Goal: Task Accomplishment & Management: Manage account settings

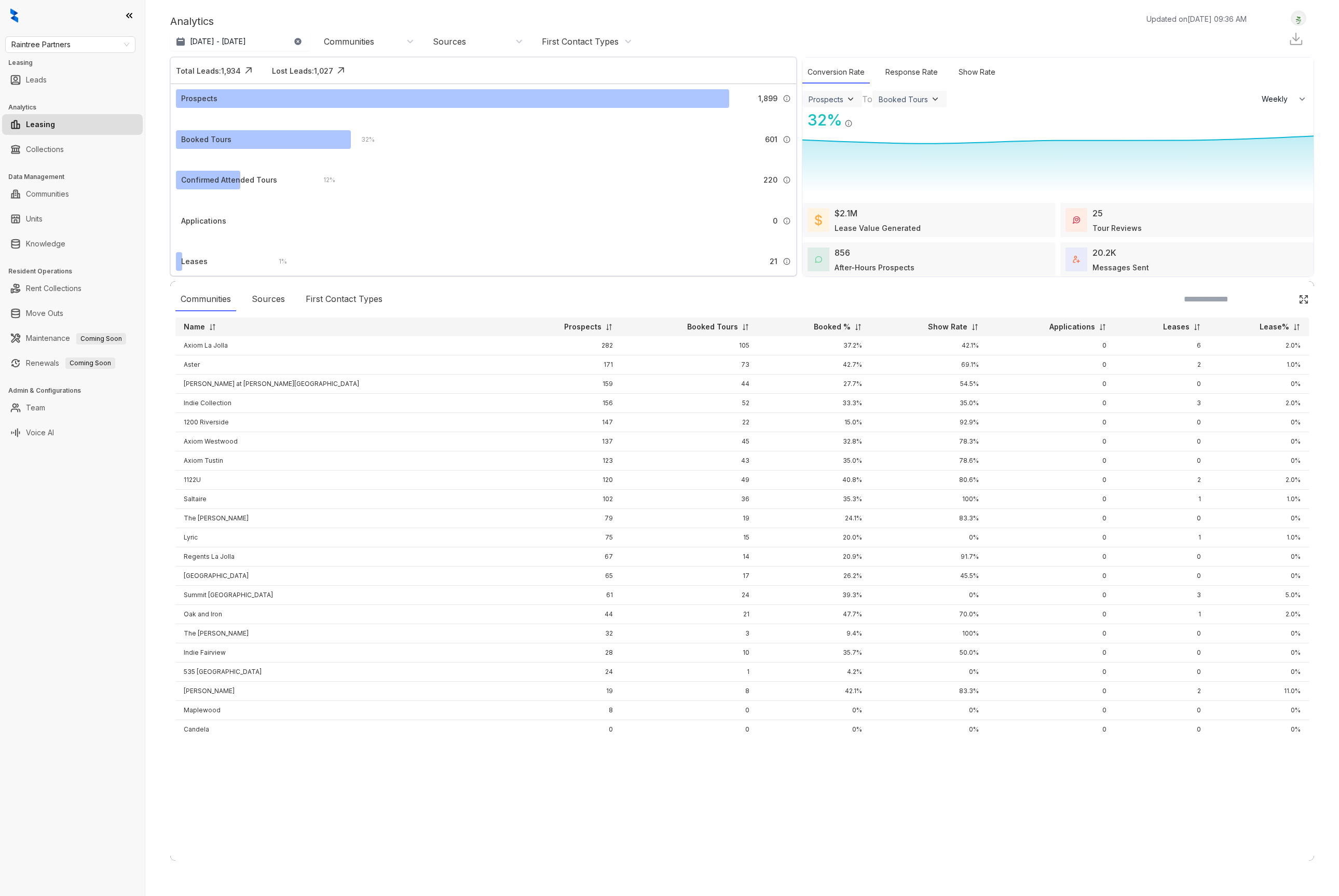
select select "******"
click at [82, 469] on div "Raintree Partners Leasing Leads Analytics Leasing Collections Data Management C…" at bounding box center [72, 448] width 145 height 896
click at [54, 429] on link "Voice AI" at bounding box center [40, 433] width 28 height 21
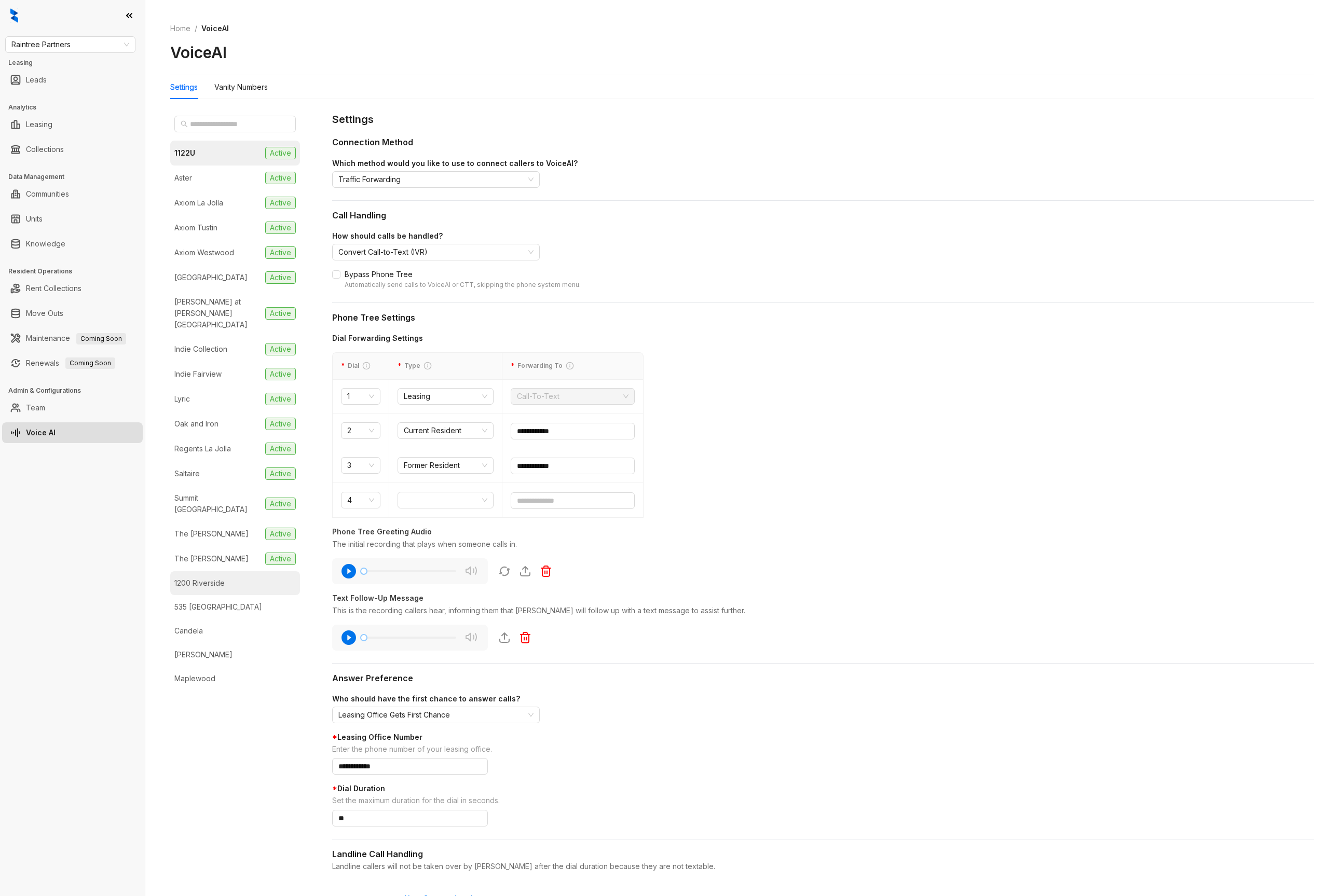
click at [249, 571] on li "1200 Riverside" at bounding box center [235, 583] width 130 height 24
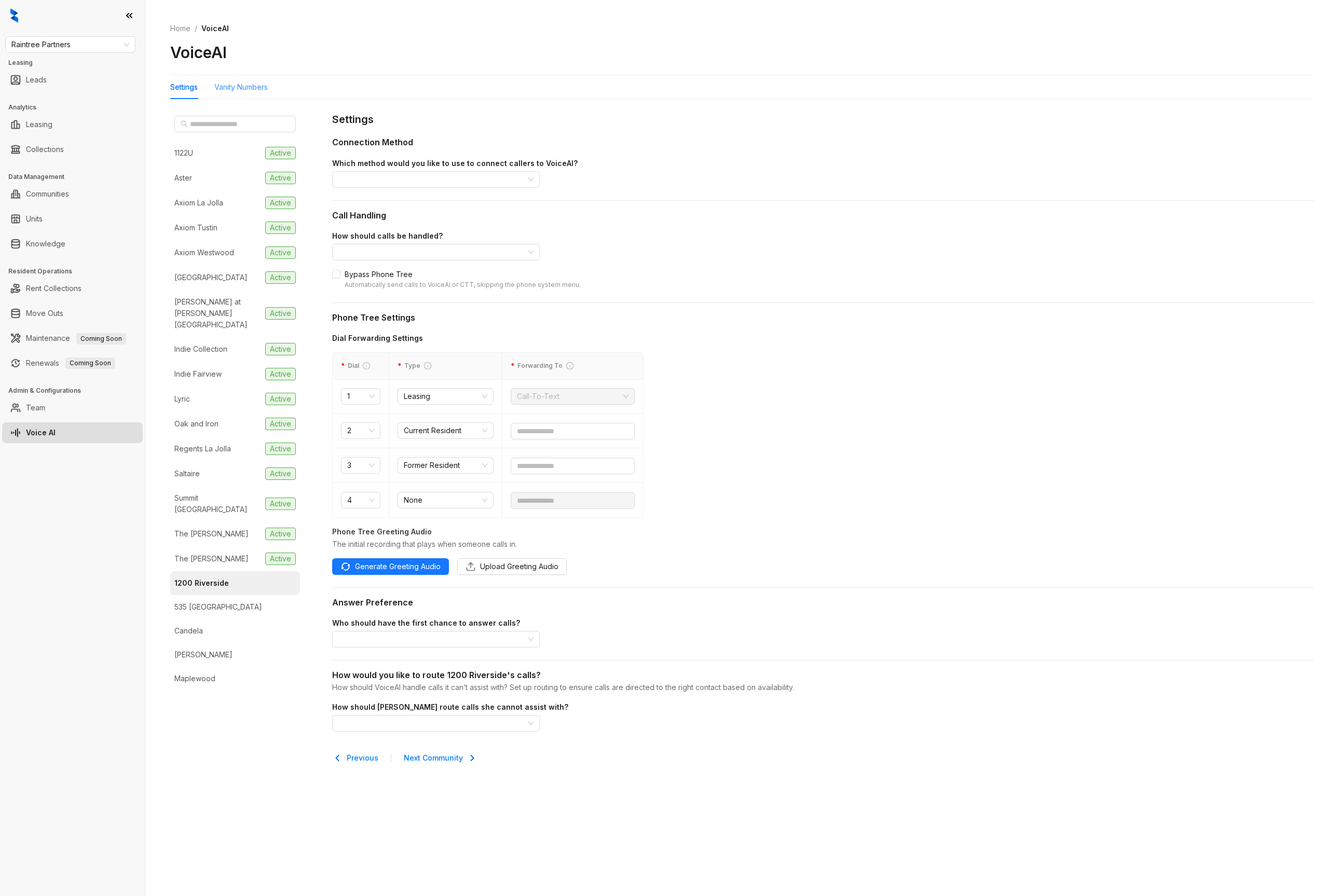
click at [247, 75] on div "Vanity Numbers" at bounding box center [241, 87] width 54 height 24
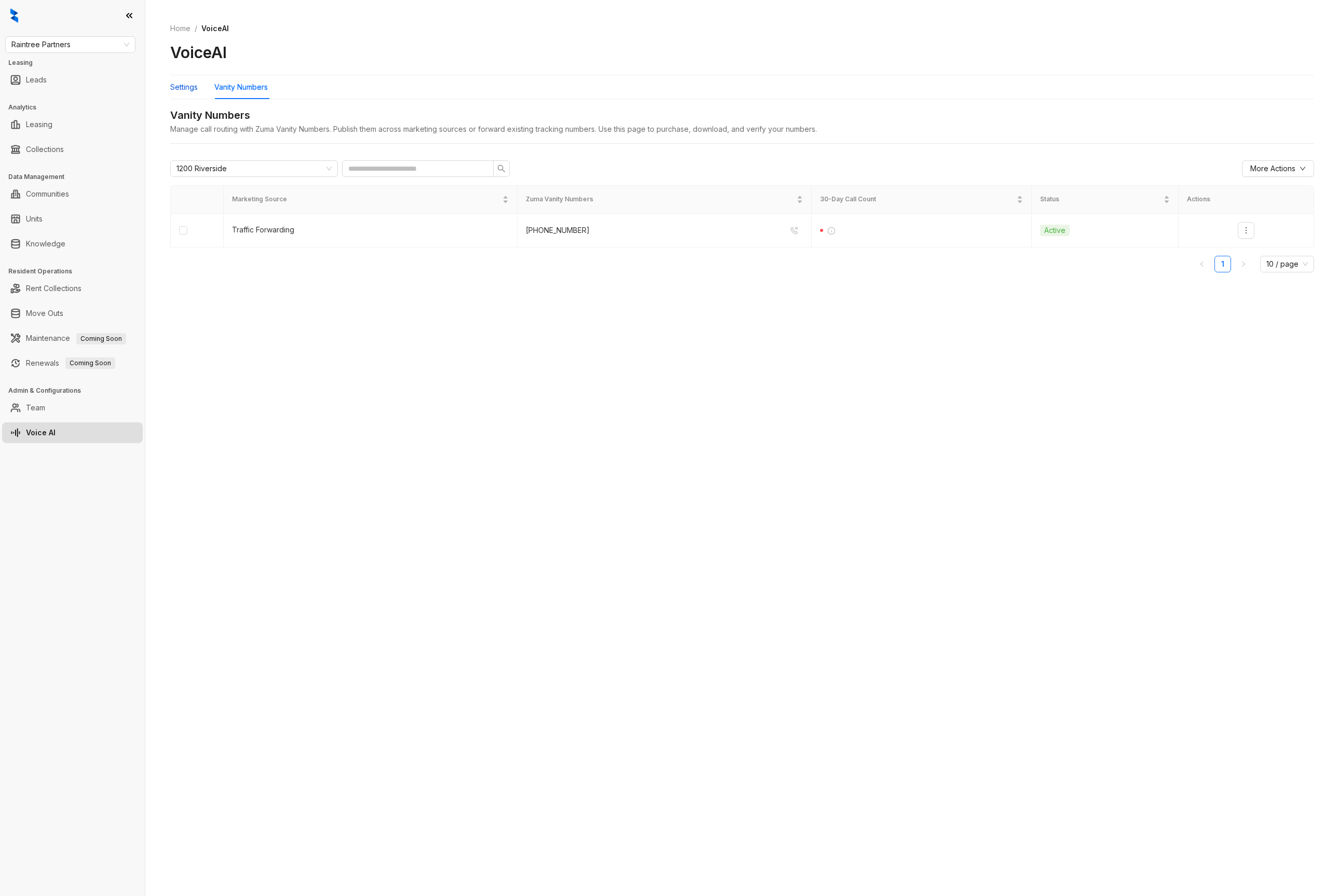
click at [176, 90] on div "Settings" at bounding box center [184, 87] width 27 height 11
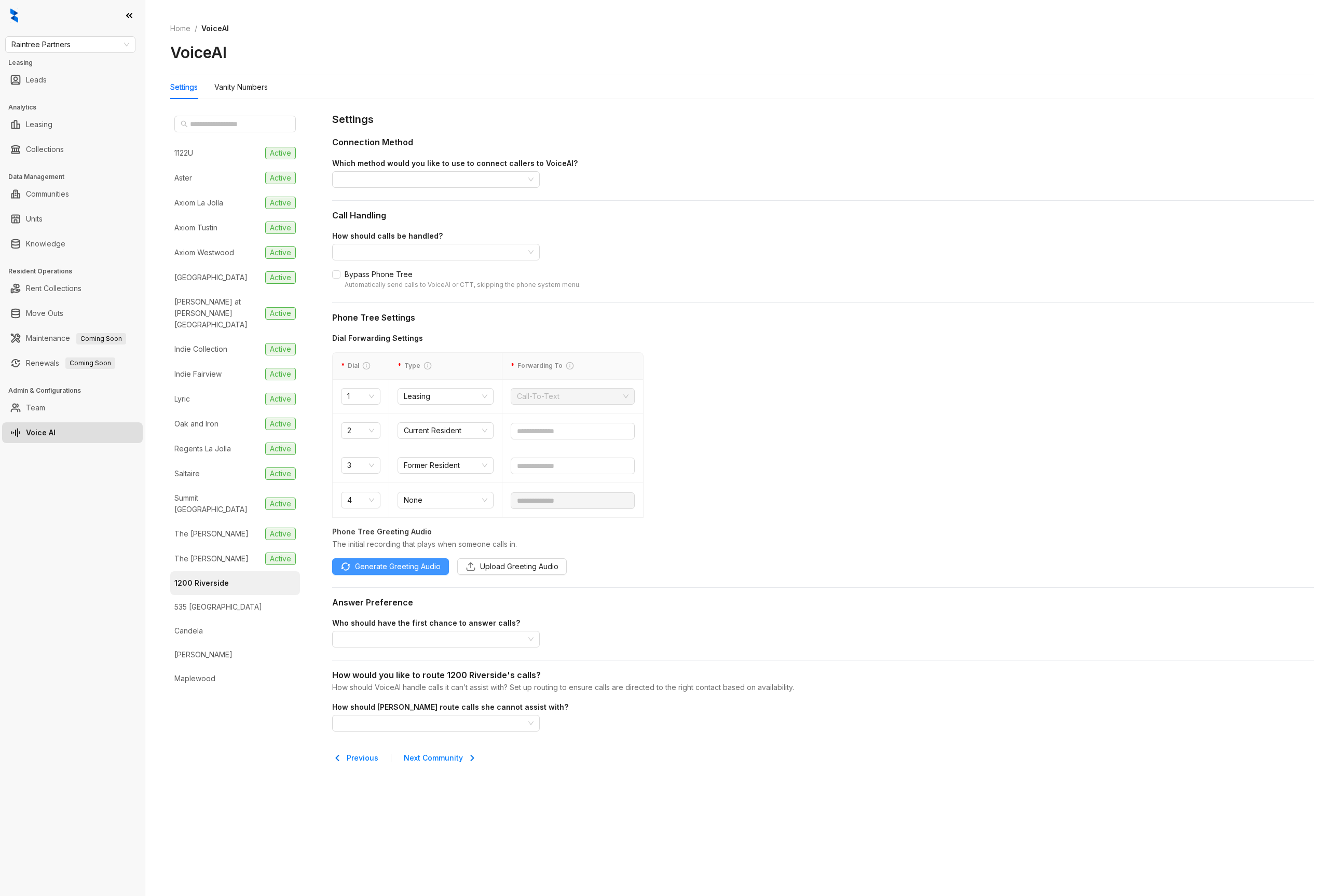
click at [419, 572] on button "Generate Greeting Audio" at bounding box center [390, 566] width 117 height 17
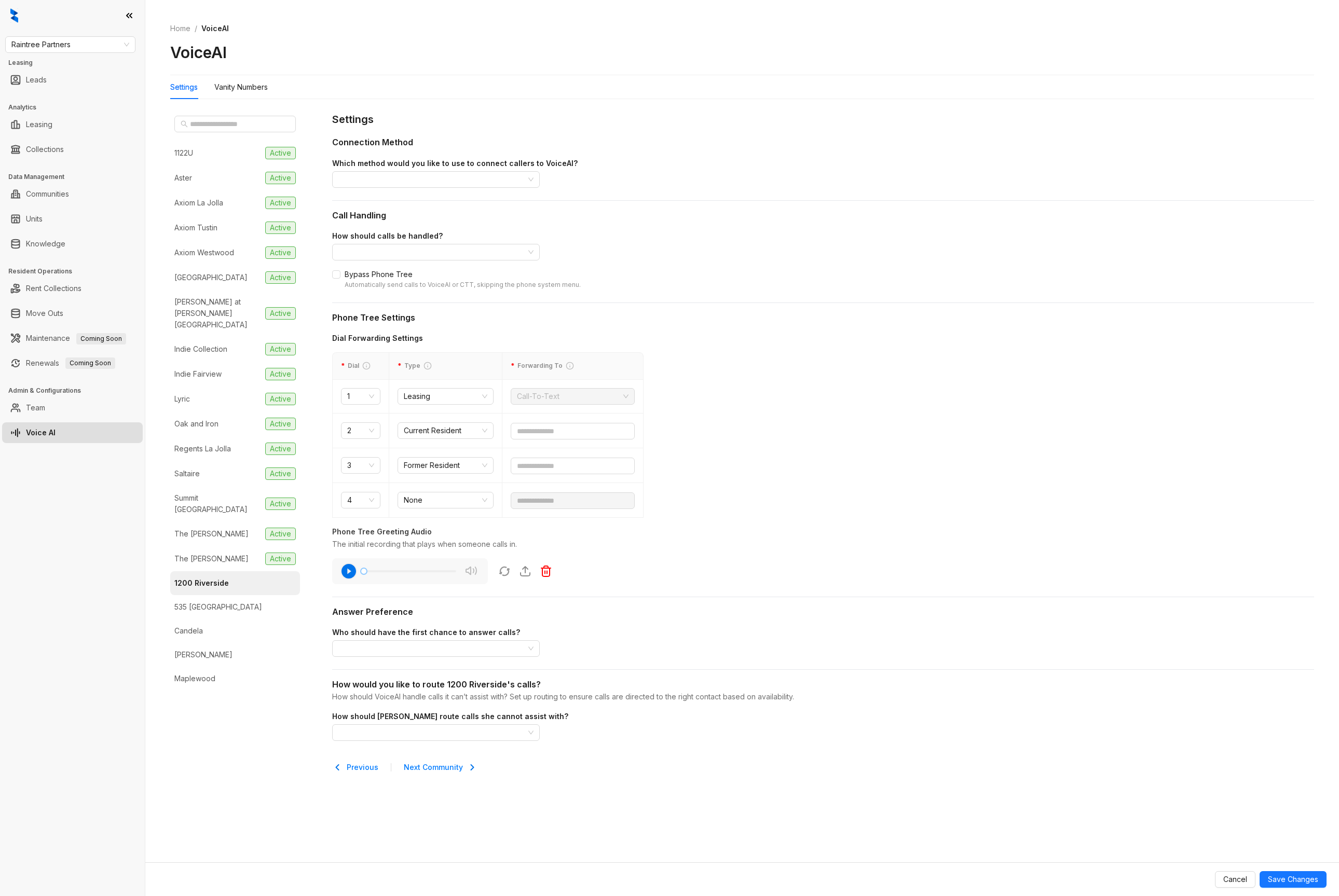
click at [350, 574] on icon "button" at bounding box center [349, 570] width 15 height 15
click at [226, 90] on div "Vanity Numbers" at bounding box center [241, 87] width 54 height 11
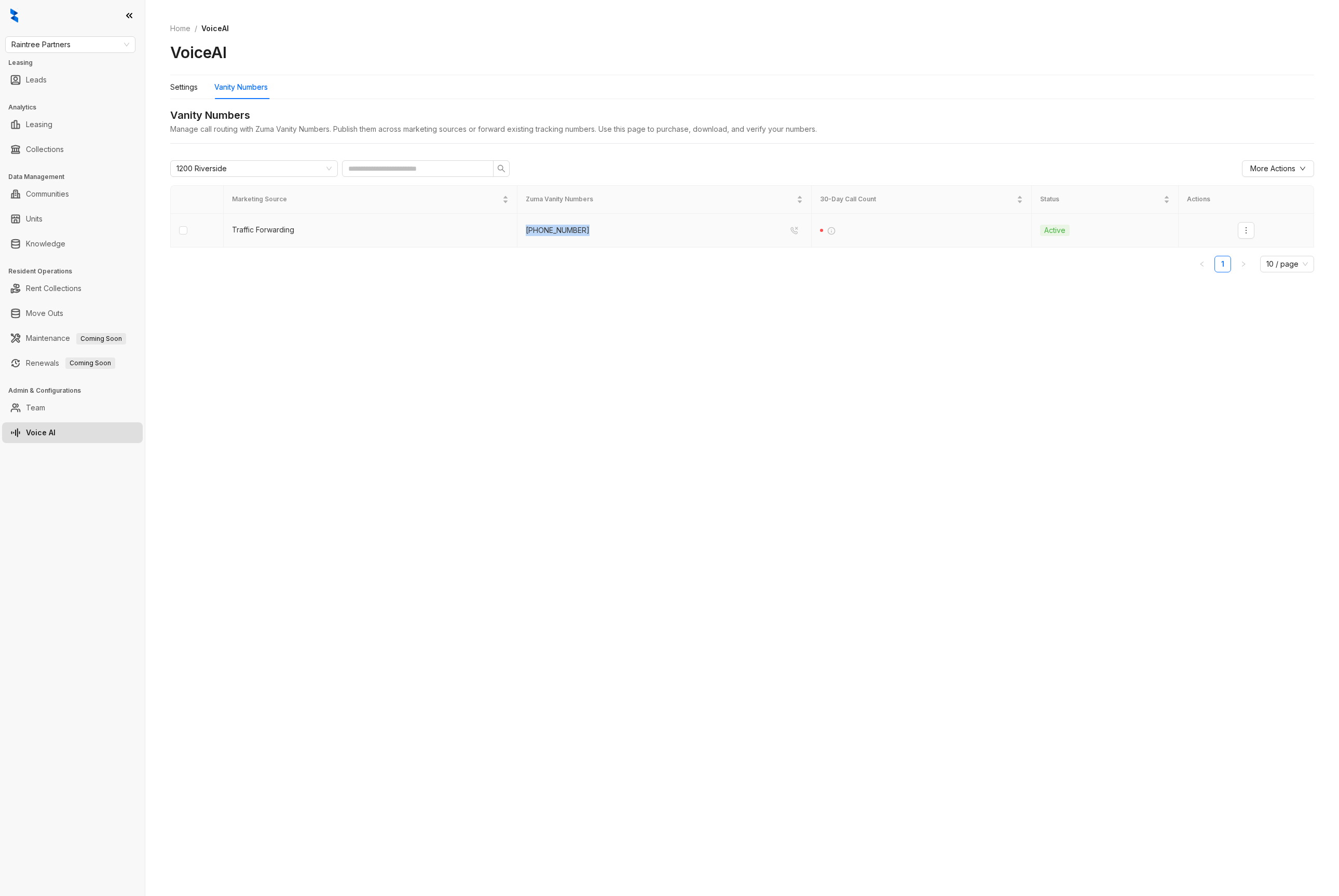
drag, startPoint x: 620, startPoint y: 234, endPoint x: 519, endPoint y: 230, distance: 101.1
click at [519, 230] on td "(818) 237 3028" at bounding box center [664, 231] width 294 height 33
copy div "(818) 237 3028"
click at [188, 88] on div "Settings" at bounding box center [184, 87] width 27 height 11
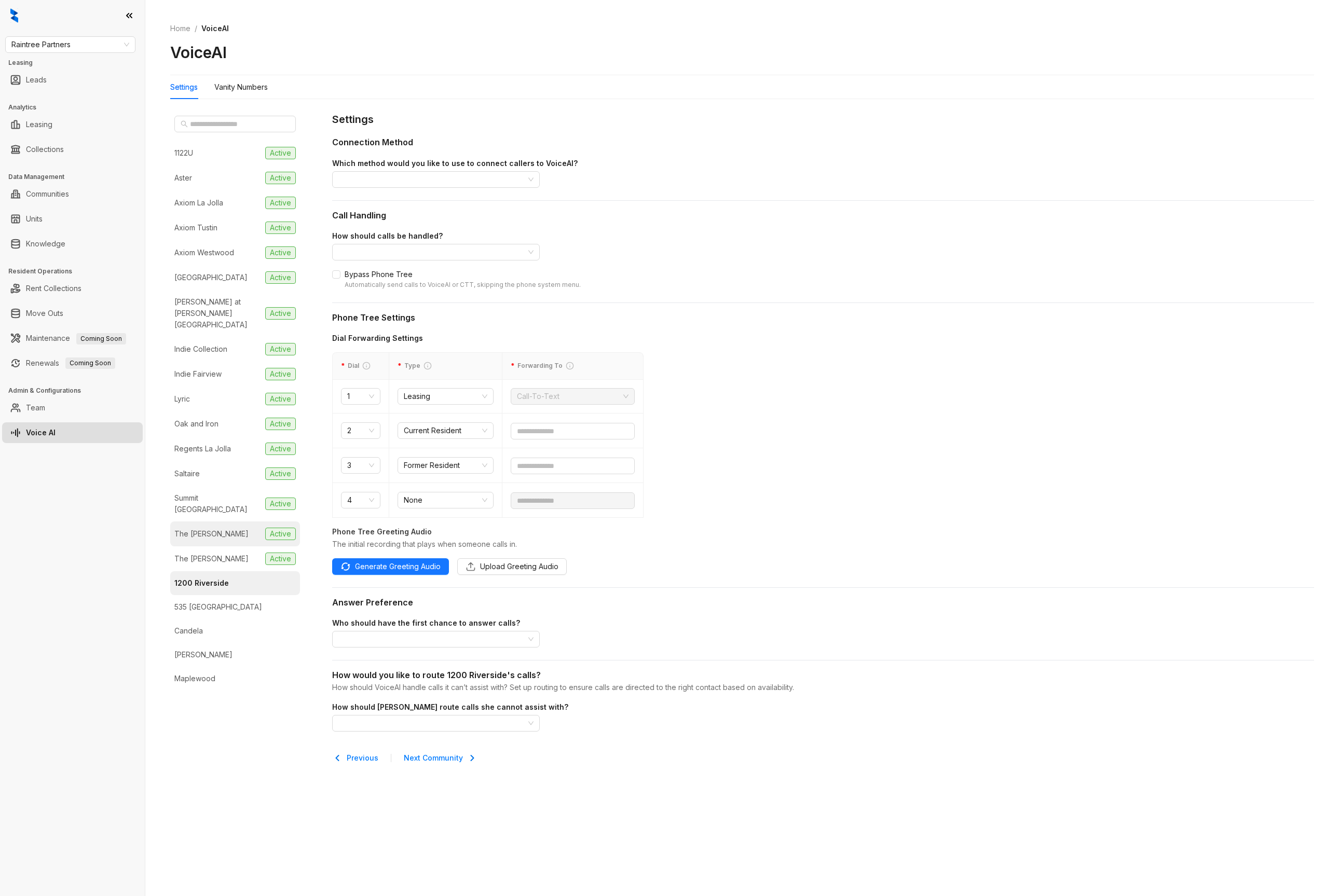
click at [221, 521] on li "The [PERSON_NAME] Active" at bounding box center [235, 534] width 130 height 25
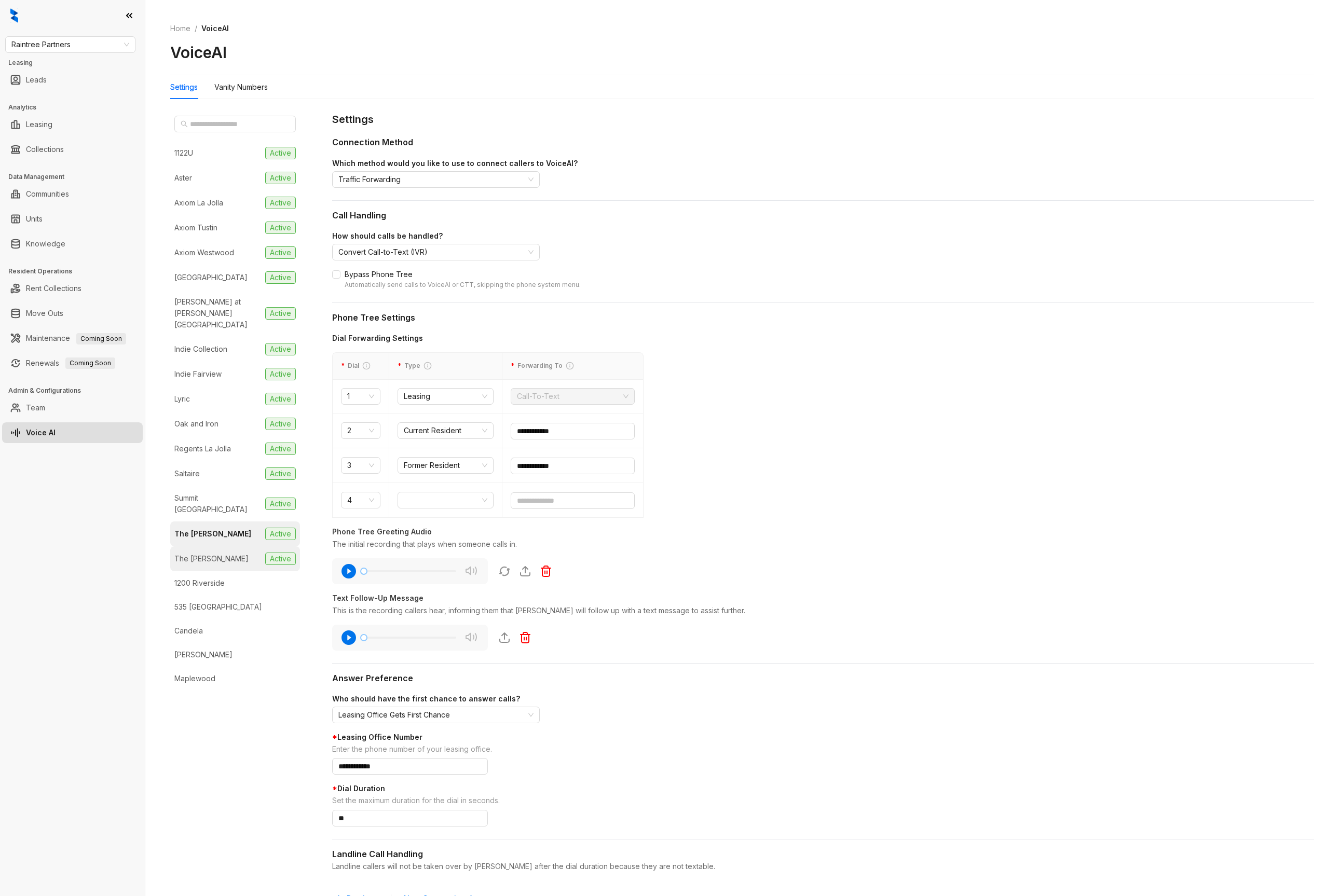
click at [218, 546] on li "The [PERSON_NAME] Active" at bounding box center [235, 558] width 130 height 25
click at [234, 440] on li "Regents La Jolla Active" at bounding box center [235, 448] width 130 height 25
click at [220, 312] on div "Hensley at Corona Pointe" at bounding box center [218, 312] width 87 height 34
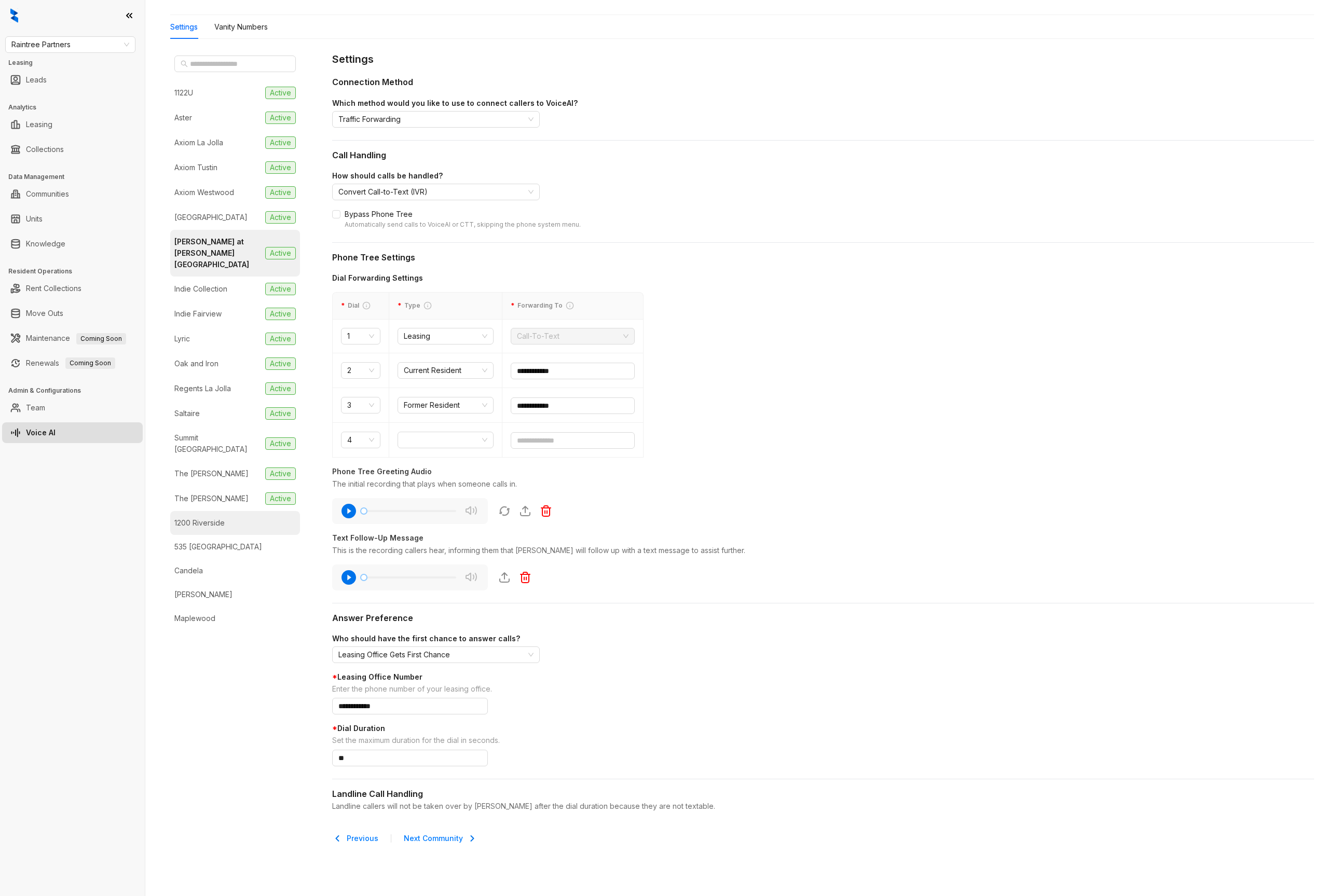
click at [212, 517] on div "1200 Riverside" at bounding box center [199, 522] width 50 height 11
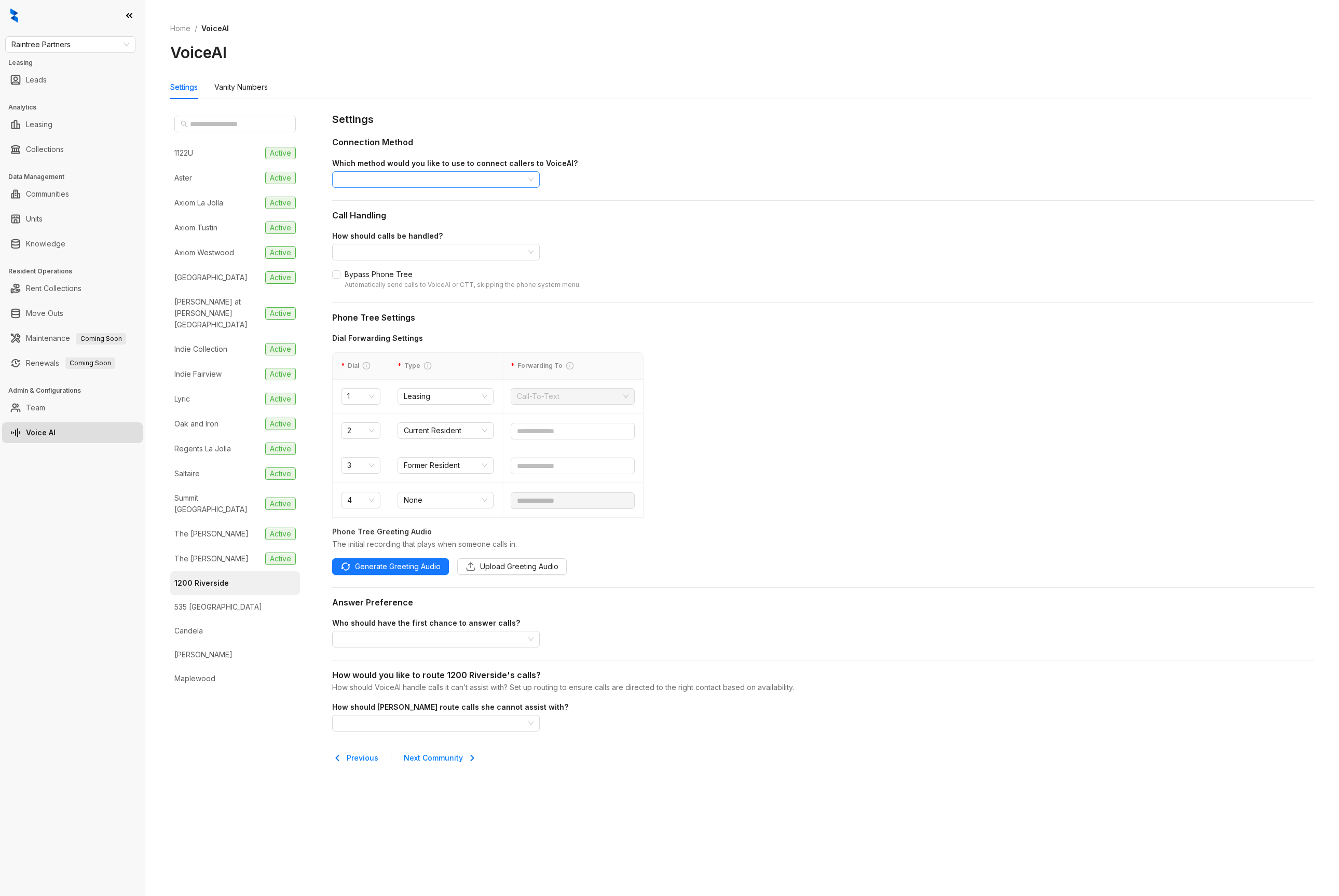
click at [359, 180] on input "search" at bounding box center [431, 180] width 186 height 16
click at [382, 264] on div "Forward calls from the property’s existing Yardi, Entrata, or Knock tracking nu…" at bounding box center [436, 272] width 191 height 22
click at [362, 248] on input "search" at bounding box center [431, 252] width 186 height 16
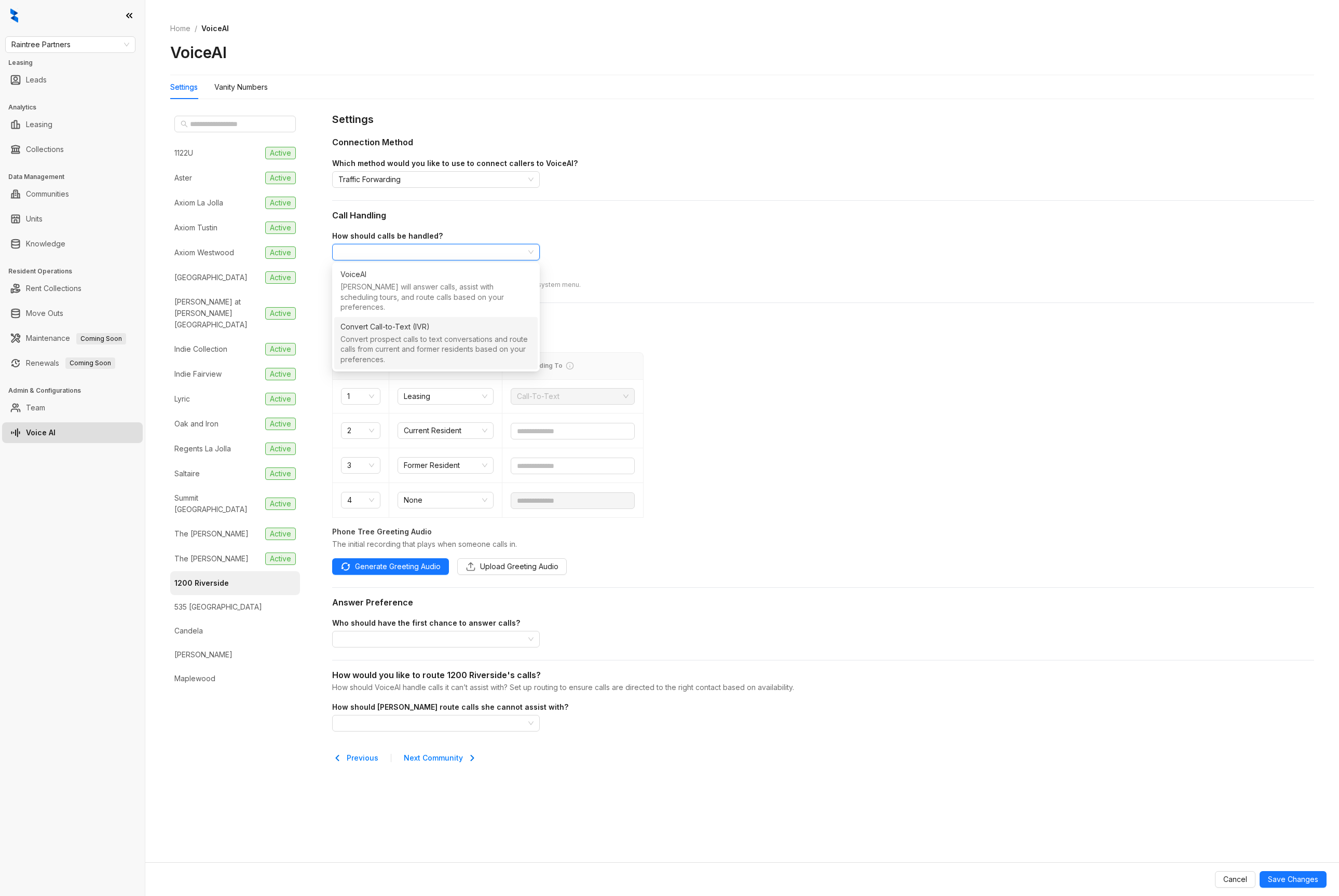
click at [365, 321] on div "Convert Call-to-Text (IVR)" at bounding box center [385, 326] width 90 height 11
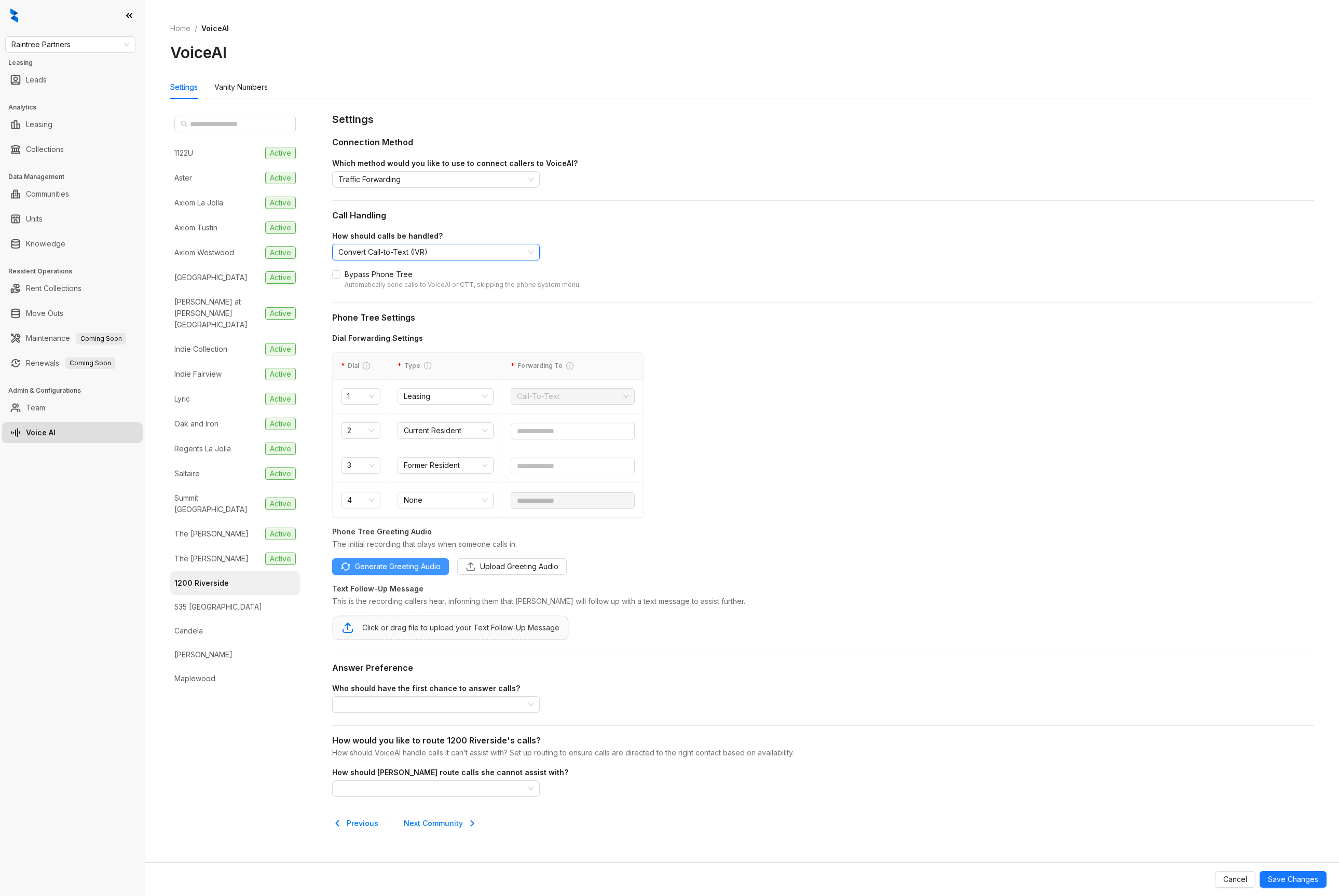
click at [378, 571] on span "Generate Greeting Audio" at bounding box center [398, 566] width 86 height 11
click at [468, 634] on div "Click or drag file to upload your Text Follow-Up Message" at bounding box center [450, 627] width 218 height 23
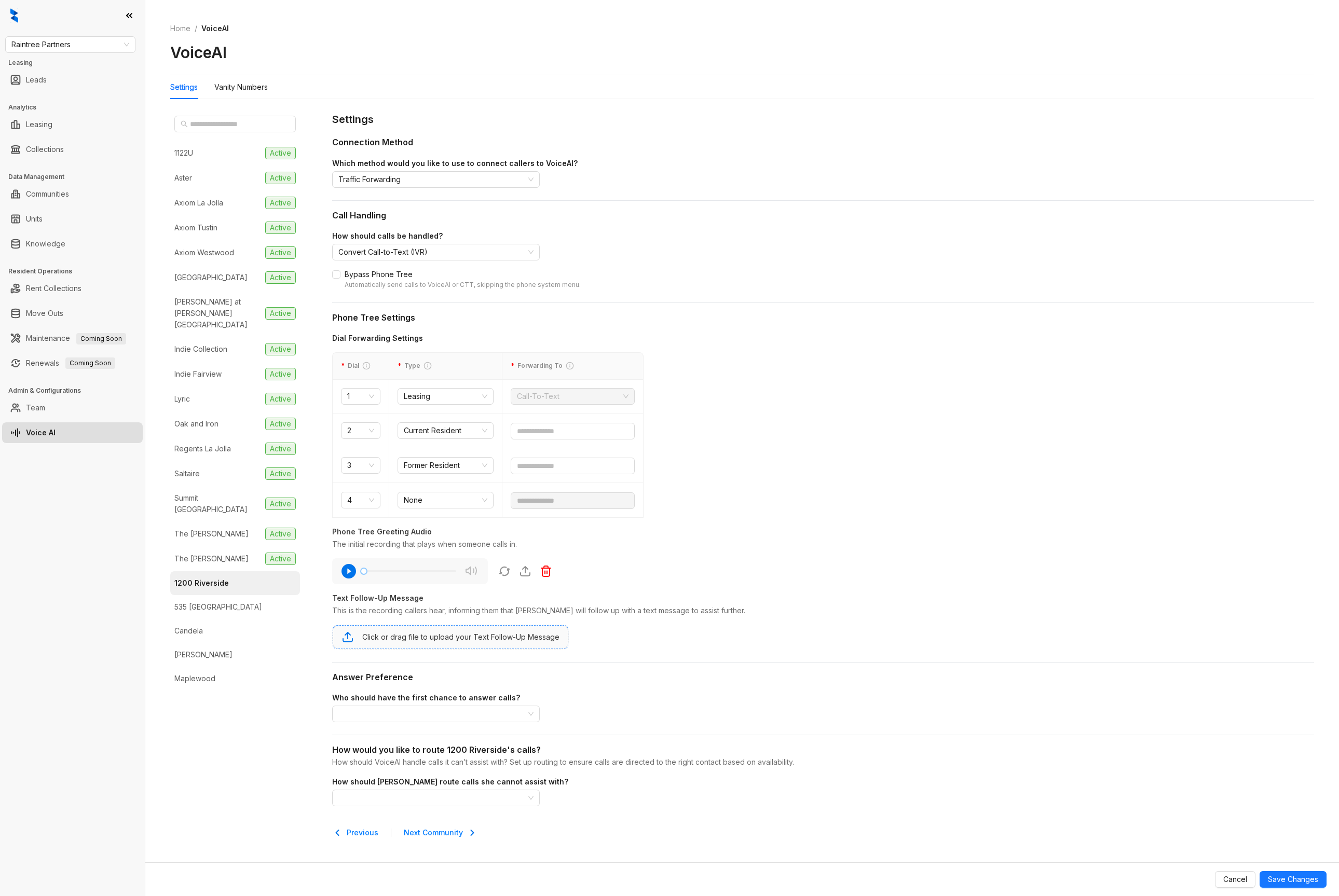
click at [389, 638] on div "Click or drag file to upload your Text Follow-Up Message" at bounding box center [461, 636] width 198 height 11
click at [551, 430] on input "text" at bounding box center [572, 431] width 124 height 17
drag, startPoint x: 526, startPoint y: 432, endPoint x: 545, endPoint y: 430, distance: 19.1
click at [526, 432] on input "***" at bounding box center [572, 431] width 124 height 17
type input "*"
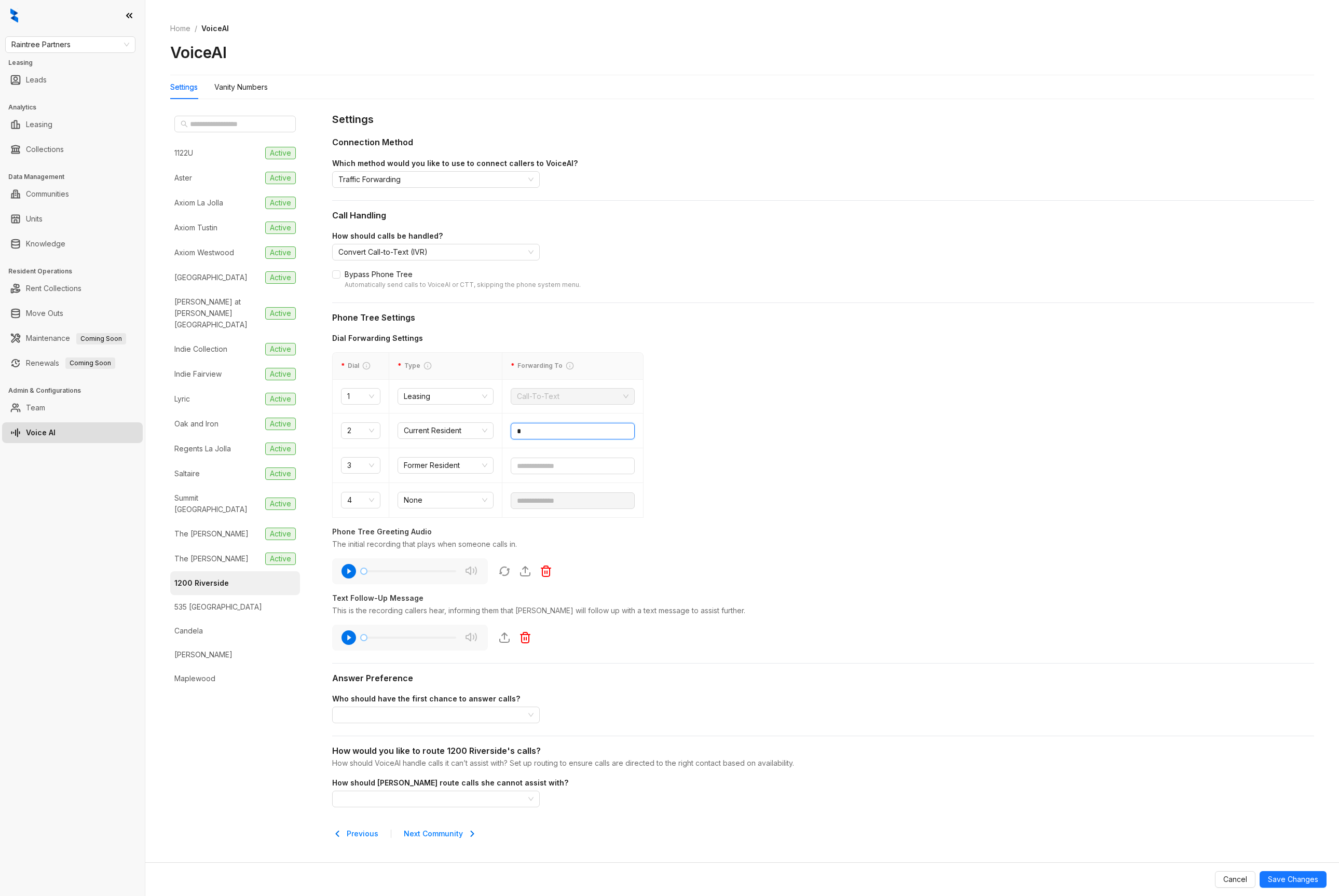
type input "*"
type input "**********"
click at [577, 457] on input "text" at bounding box center [572, 465] width 124 height 17
paste input "text"
type input "**********"
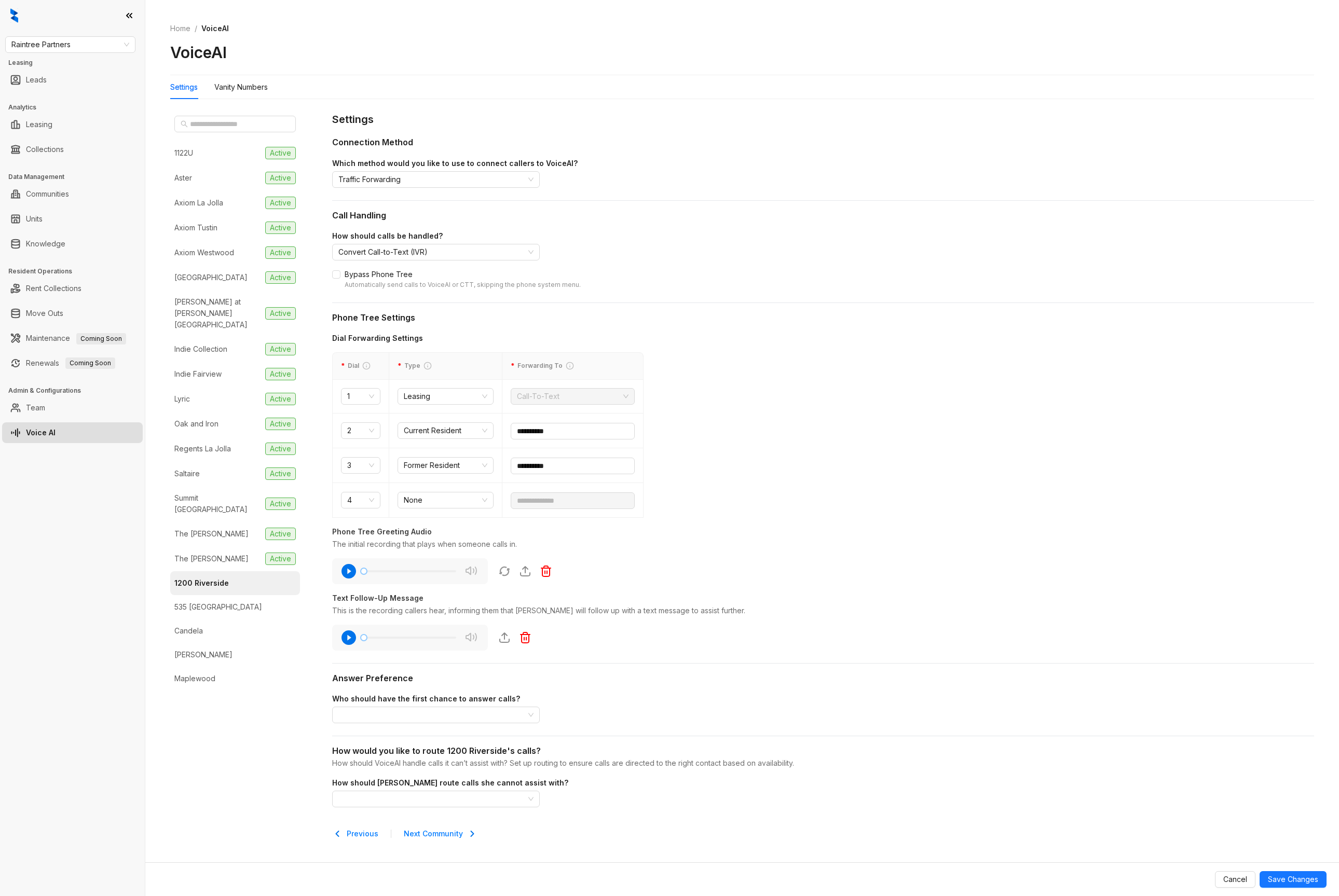
click at [401, 703] on div "Who should have the first chance to answer calls?" at bounding box center [823, 699] width 982 height 11
click at [401, 715] on input "search" at bounding box center [431, 715] width 186 height 16
click at [398, 749] on div "VoiceAI picks up calls instantly. If VoiceAI can't assist, it routes the caller…" at bounding box center [436, 756] width 191 height 22
click at [426, 792] on input "search" at bounding box center [431, 799] width 186 height 16
click at [394, 726] on div "Routes all calls to a single designated phone number if VoiceAI cannot assist." at bounding box center [436, 730] width 191 height 22
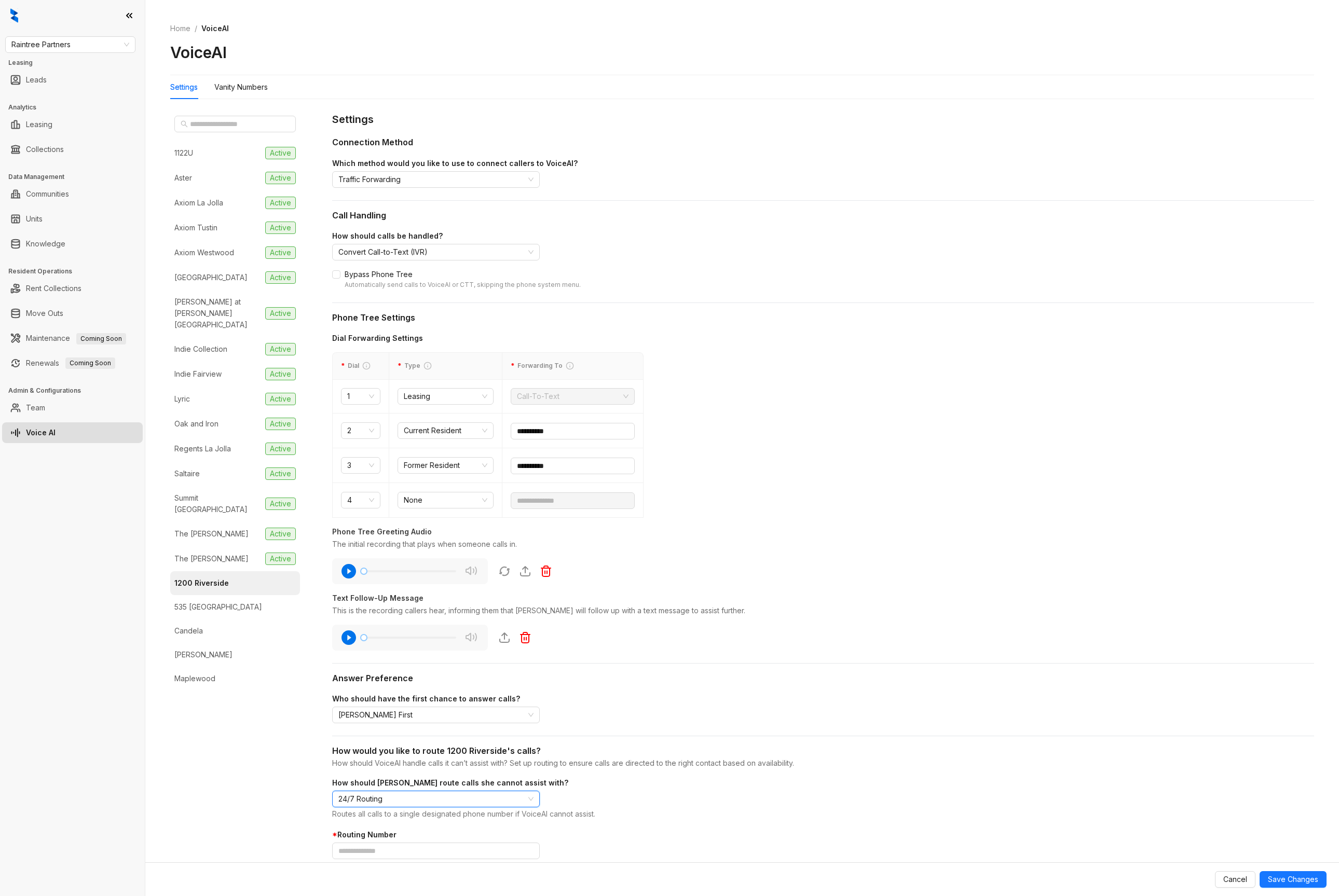
scroll to position [47, 0]
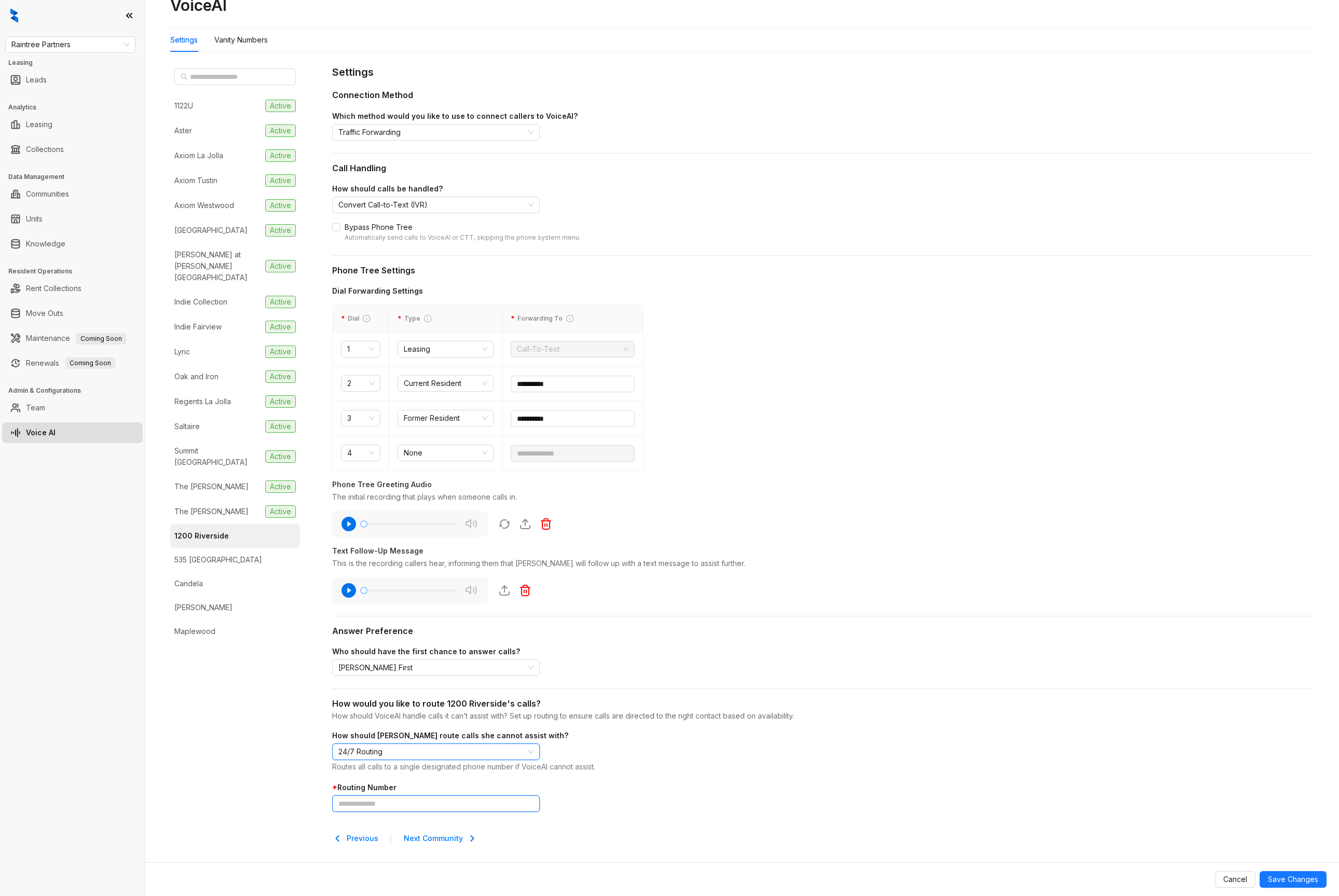
click at [399, 800] on input "text" at bounding box center [436, 803] width 207 height 17
paste input "**********"
type input "**********"
click at [1305, 882] on span "Save Changes" at bounding box center [1292, 878] width 50 height 11
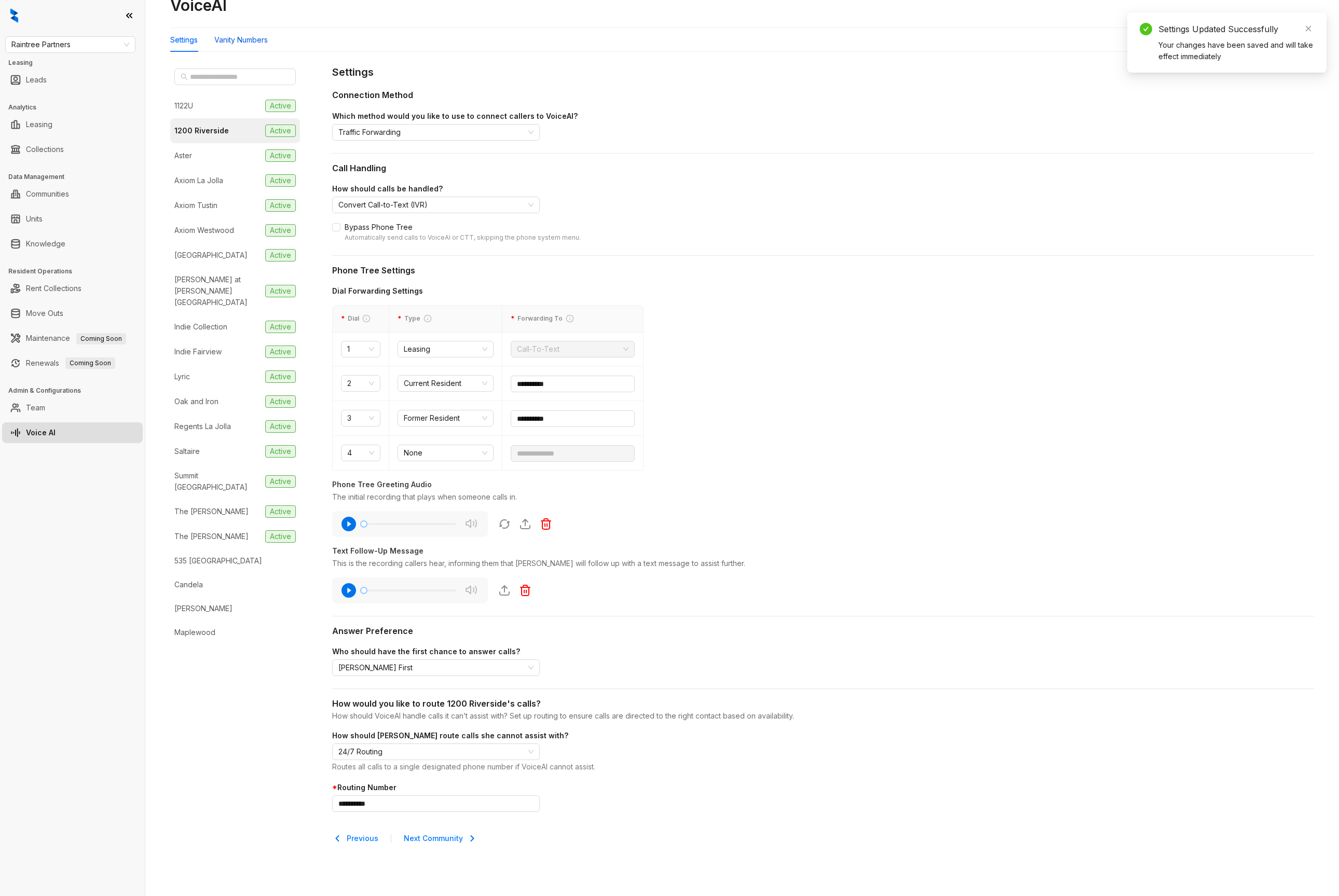
click at [240, 41] on div "Vanity Numbers" at bounding box center [241, 39] width 54 height 11
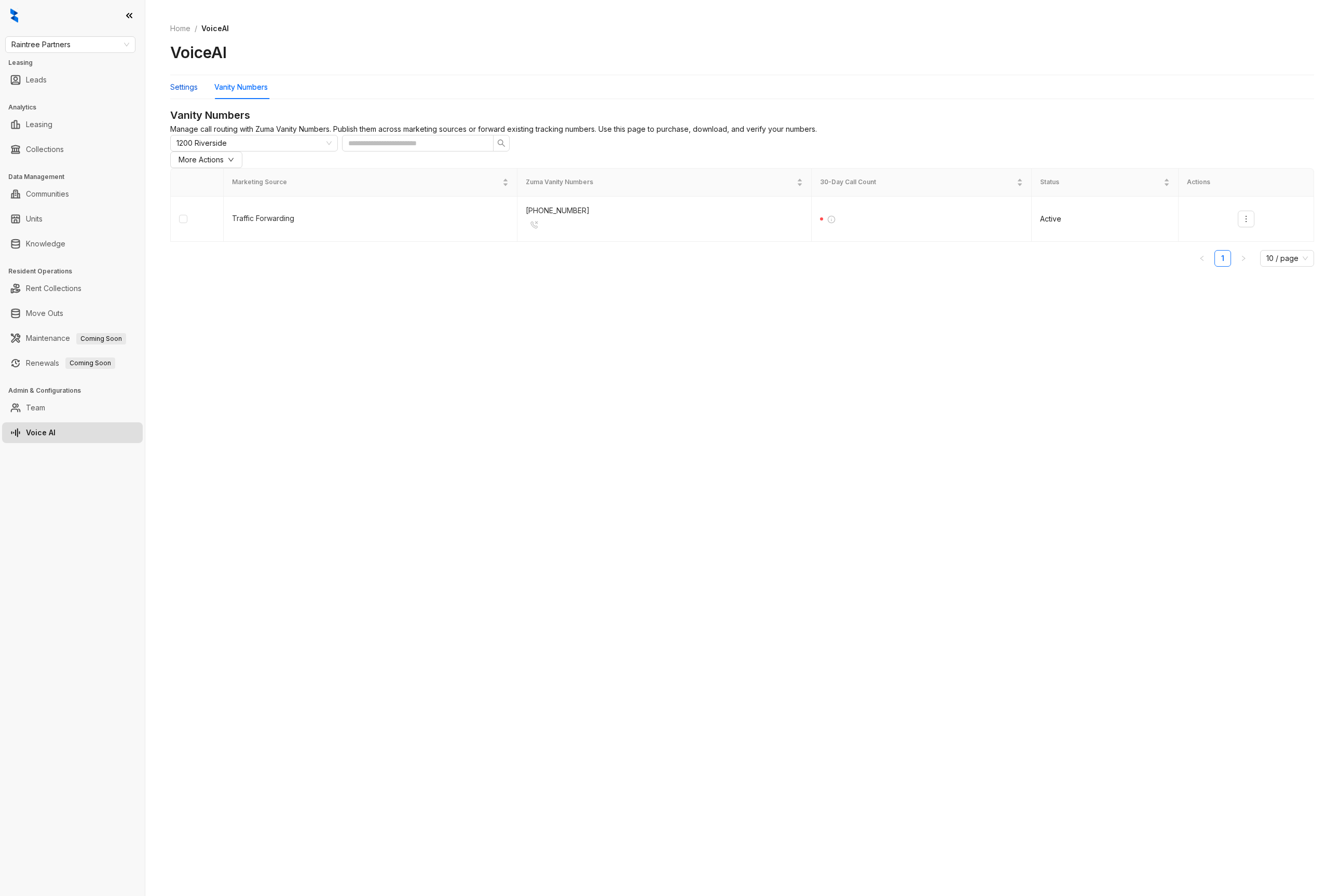
drag, startPoint x: 189, startPoint y: 90, endPoint x: 198, endPoint y: 90, distance: 9.0
click at [189, 90] on div "Settings" at bounding box center [184, 87] width 27 height 11
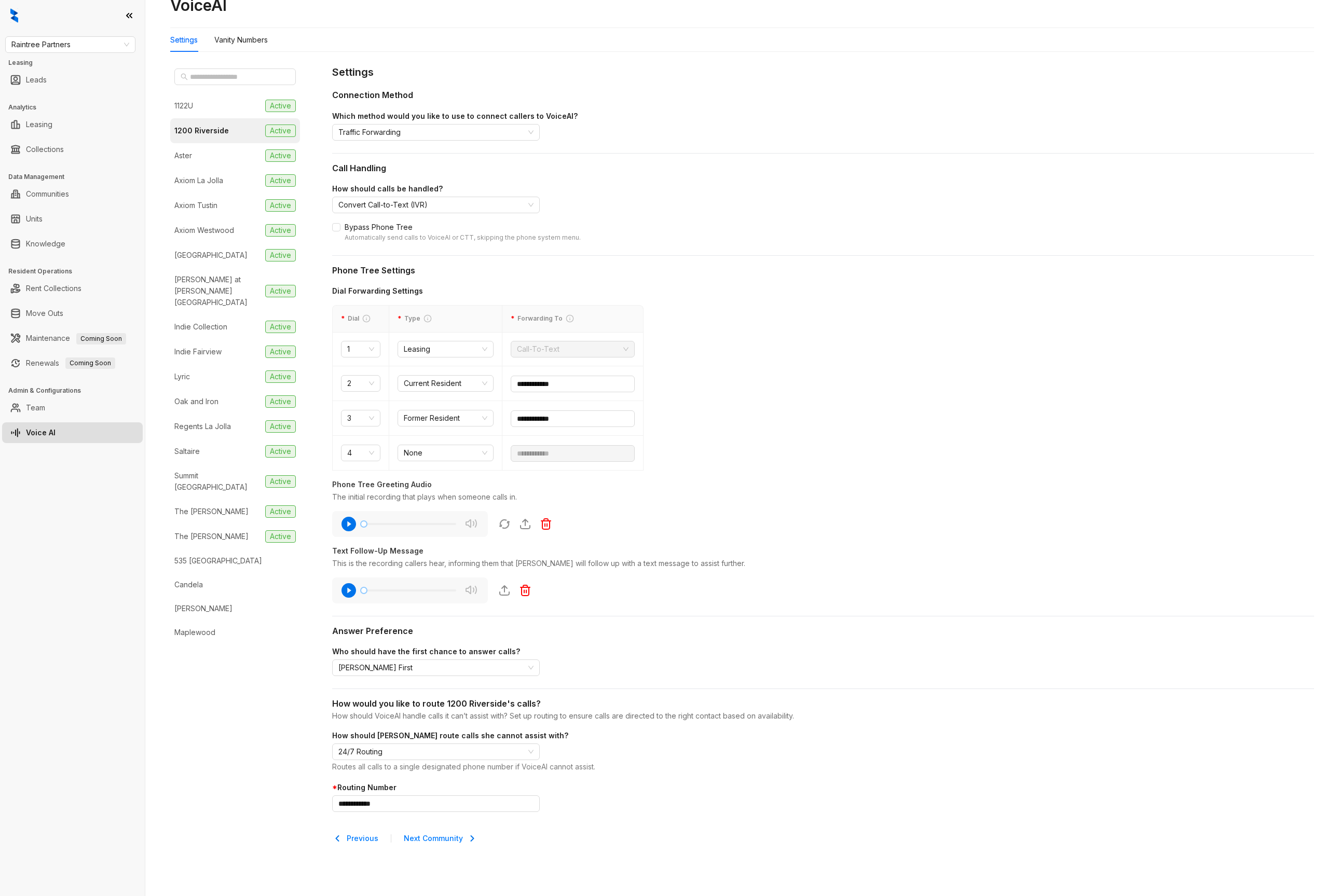
scroll to position [33, 0]
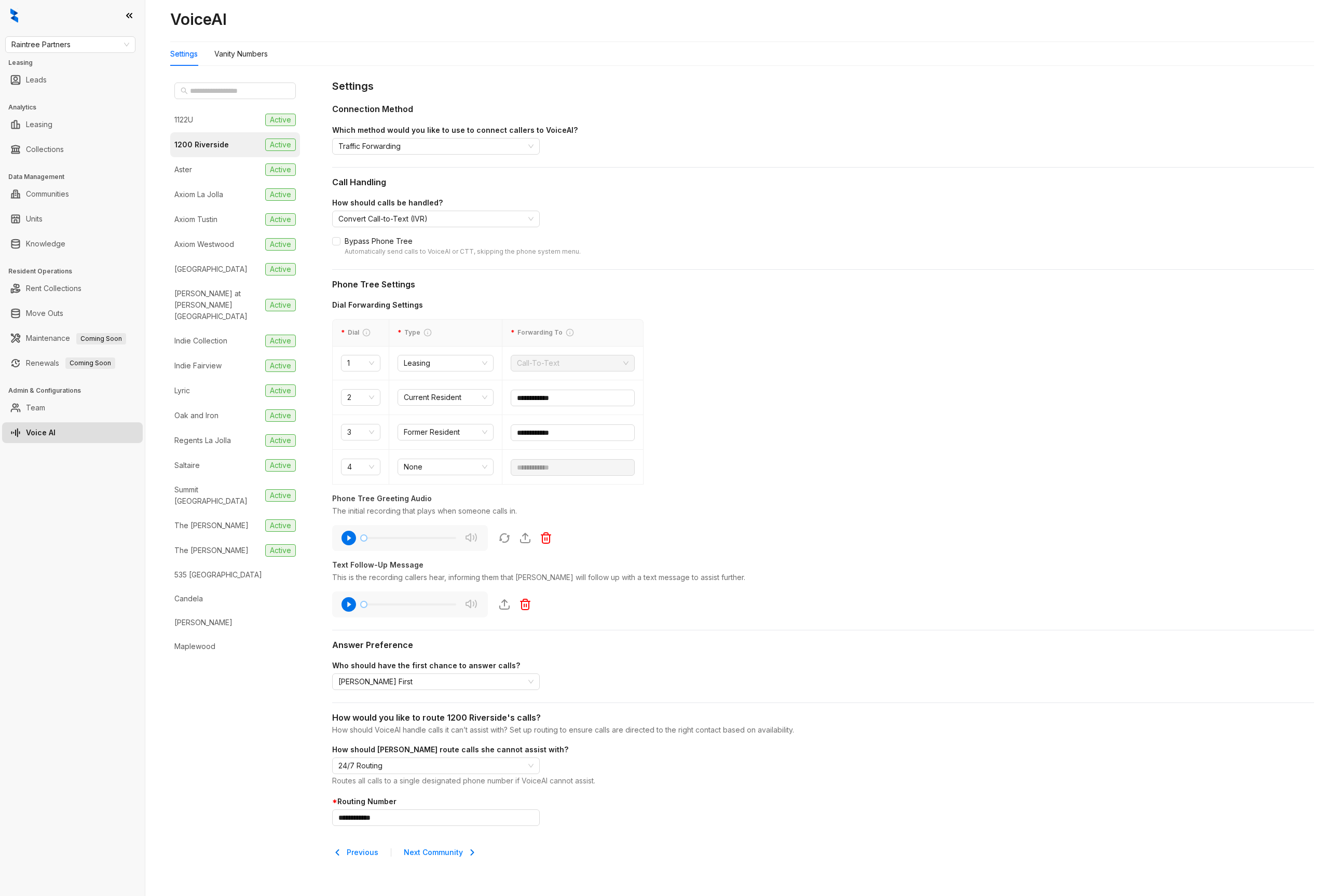
click at [168, 26] on div "**********" at bounding box center [741, 448] width 1193 height 896
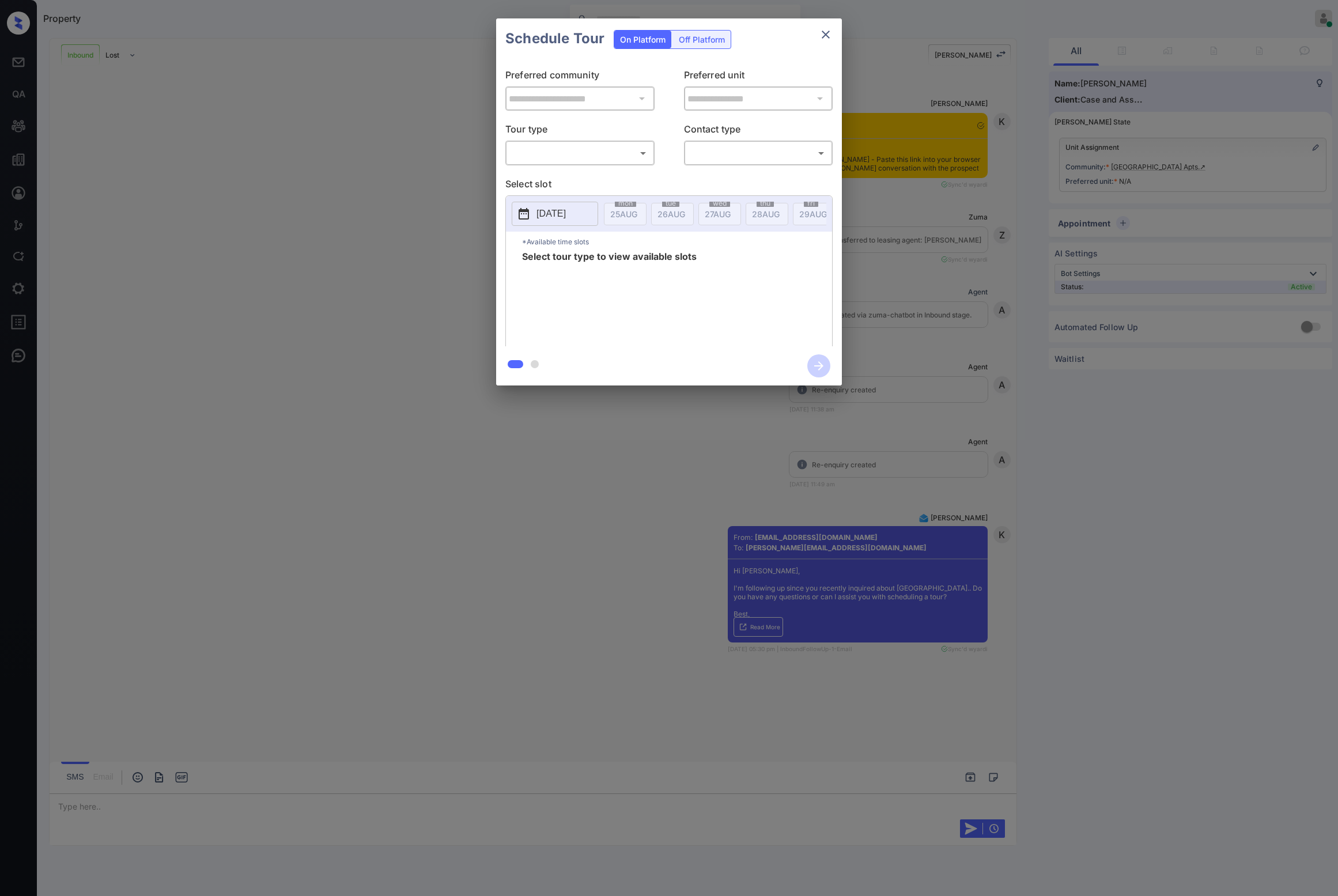
scroll to position [189, 0]
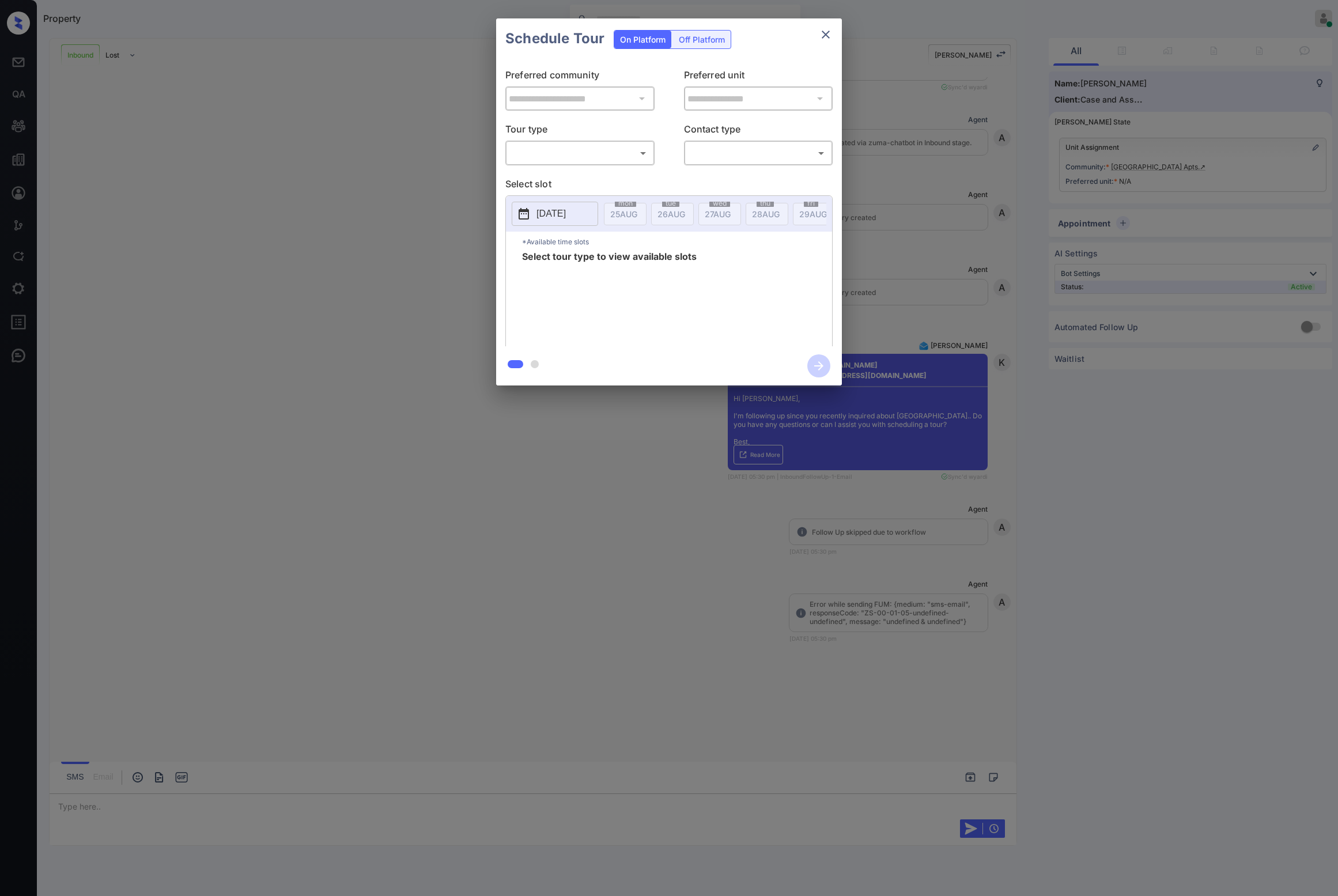
click at [544, 152] on body "Property Riley Jameson Online Set yourself offline Set yourself on break Profil…" at bounding box center [669, 448] width 1338 height 896
click at [539, 164] on div at bounding box center [669, 448] width 1338 height 896
click at [544, 175] on div "**********" at bounding box center [669, 202] width 346 height 288
click at [557, 152] on body "Property Riley Jameson Online Set yourself offline Set yourself on break Profil…" at bounding box center [669, 448] width 1338 height 896
click at [546, 182] on li "In Person" at bounding box center [580, 178] width 142 height 20
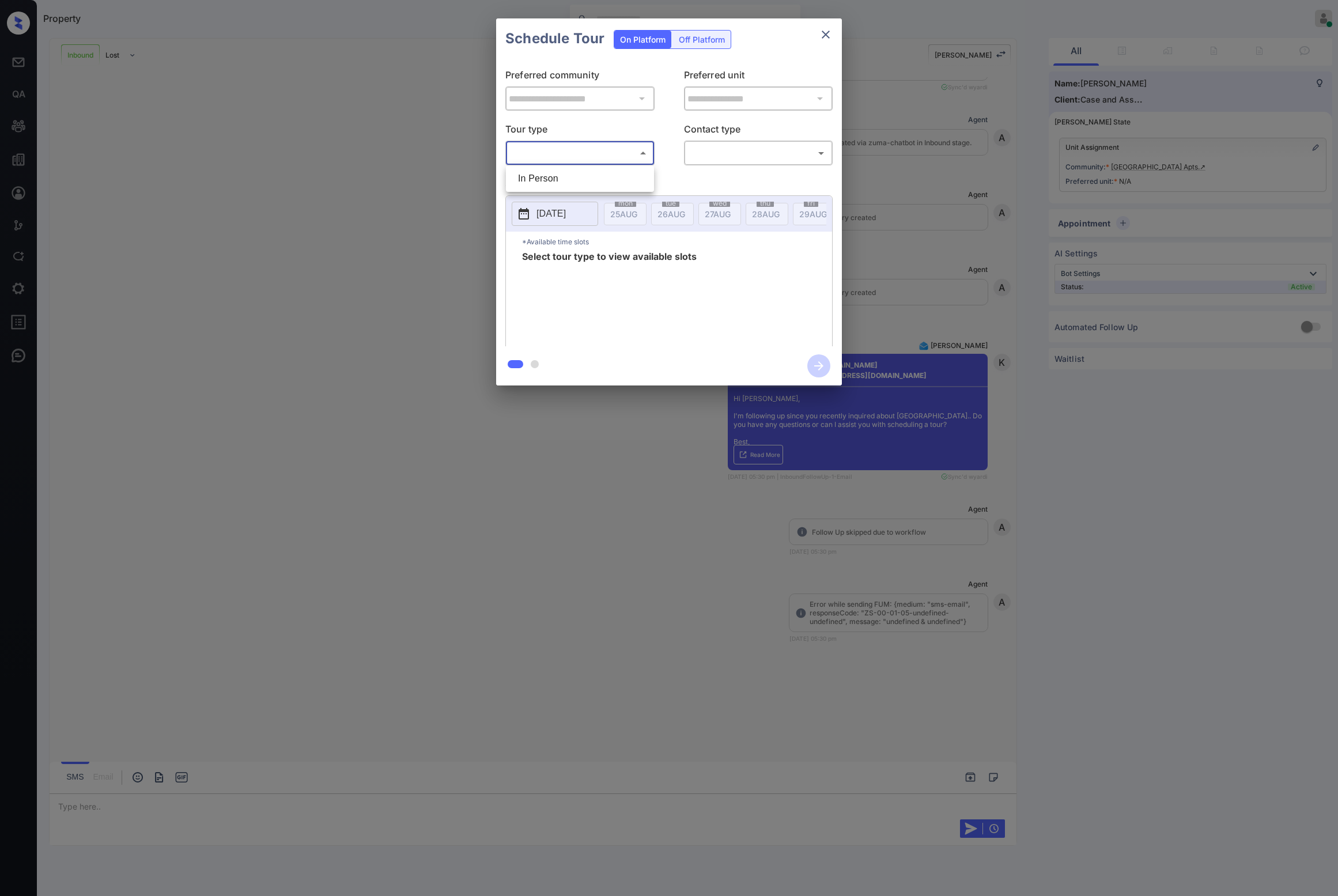
type input "********"
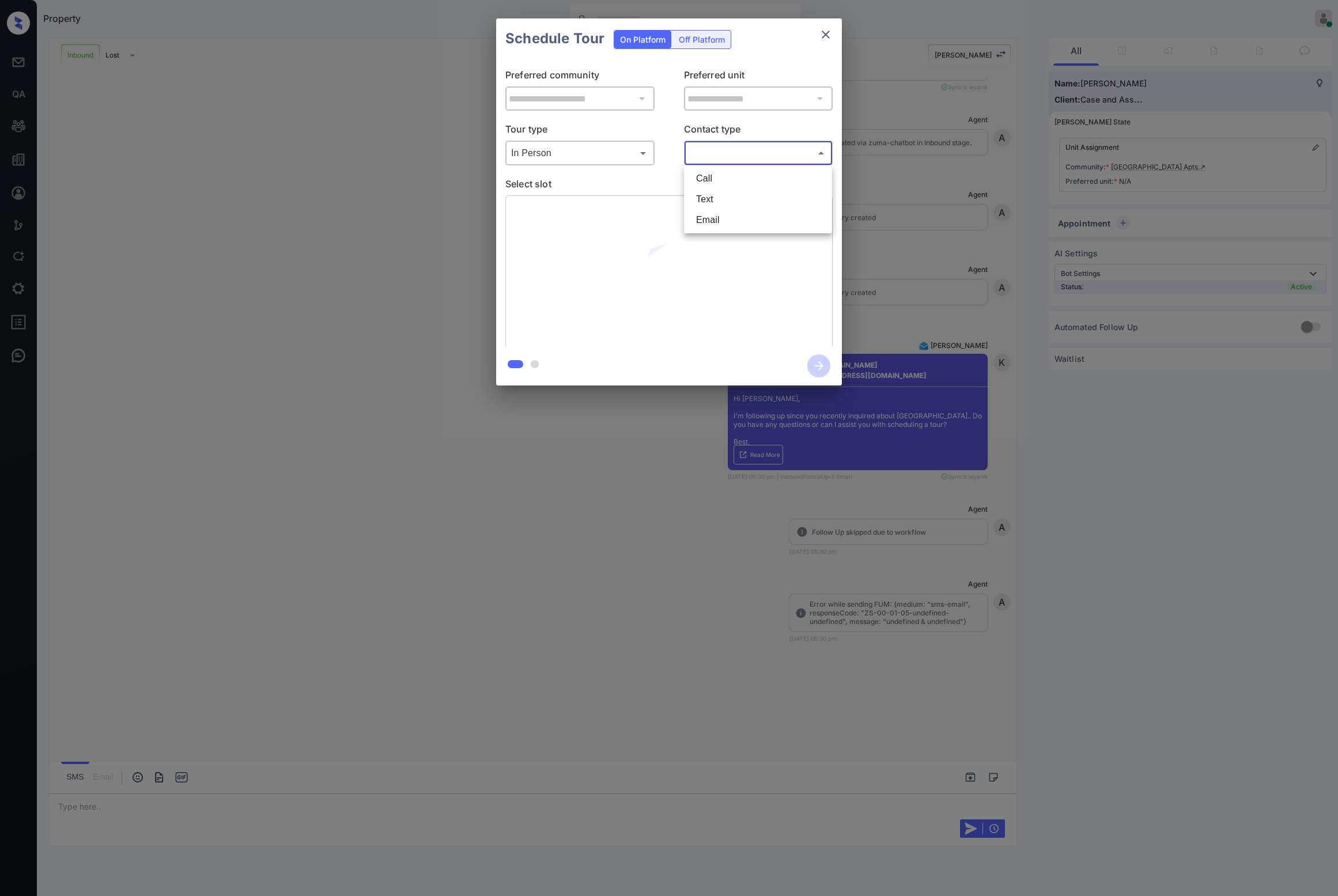
click at [711, 162] on body "Property Riley Jameson Online Set yourself offline Set yourself on break Profil…" at bounding box center [669, 448] width 1338 height 896
click at [663, 169] on div at bounding box center [669, 448] width 1338 height 896
click at [566, 213] on p "[DATE]" at bounding box center [551, 214] width 29 height 14
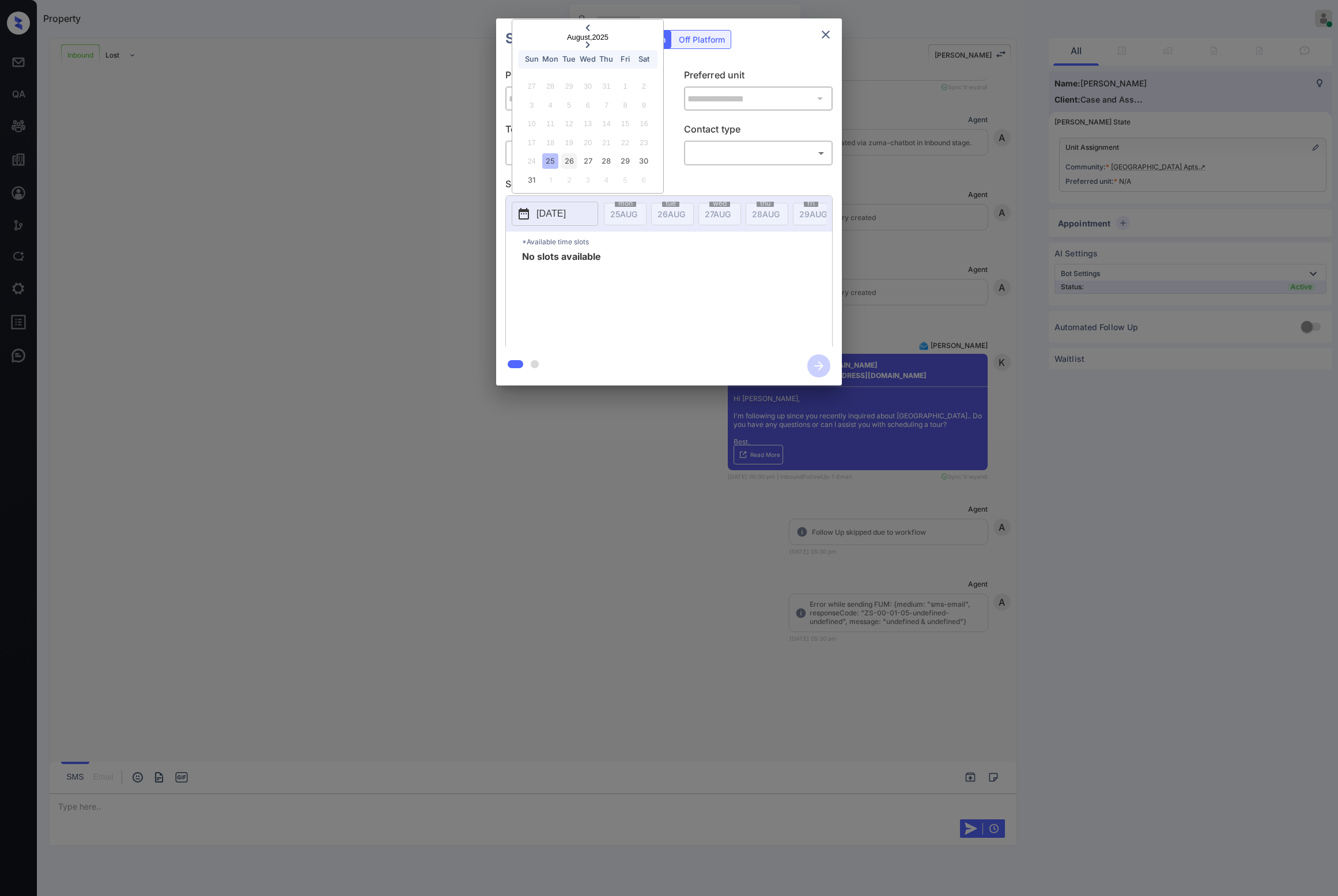
click at [572, 154] on div "26" at bounding box center [570, 161] width 16 height 16
click at [588, 166] on div "27" at bounding box center [588, 161] width 16 height 16
click at [652, 232] on div "2025-08-27 August , 2025 Sun Mon Tue Wed Thu Fri Sat 27 28 29 30 31 1 2 3 4 5 6…" at bounding box center [669, 214] width 327 height 36
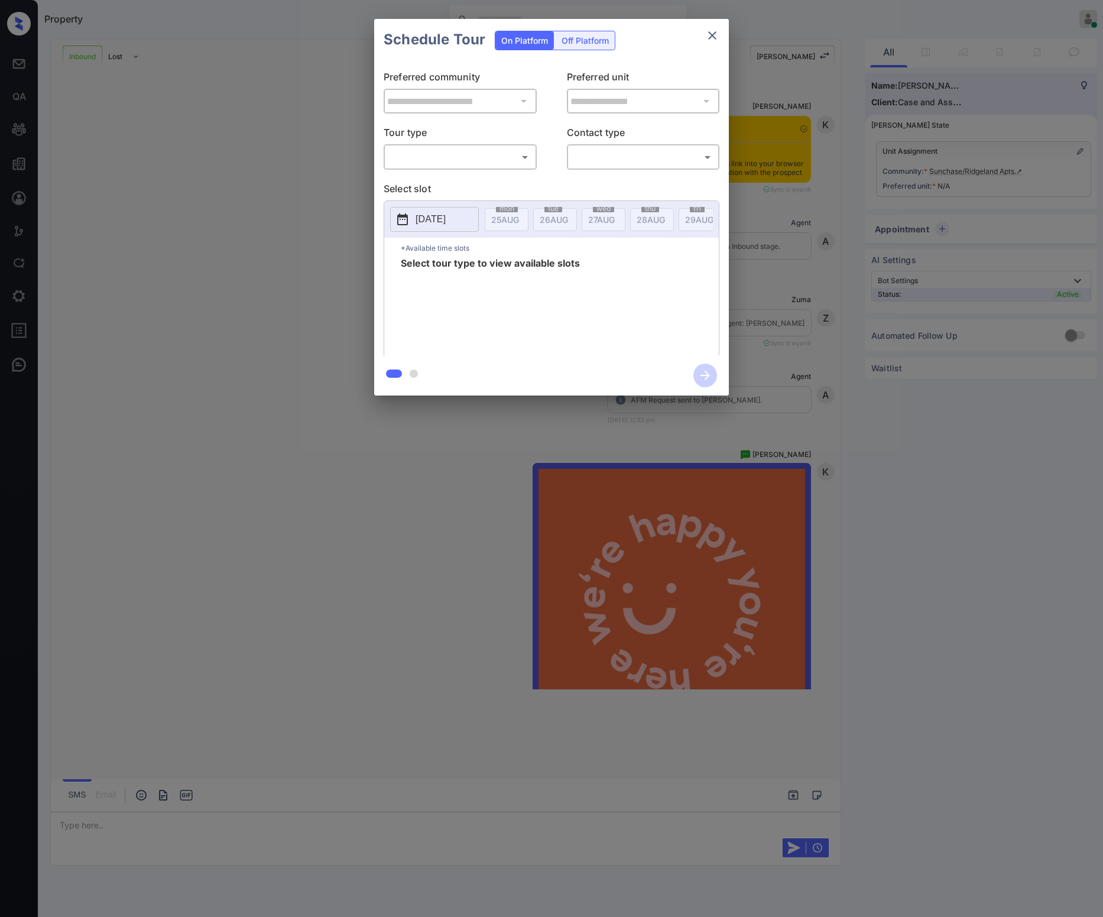
click at [475, 159] on body "Property Riley Jameson Online Set yourself offline Set yourself on break Profil…" at bounding box center [551, 458] width 1103 height 917
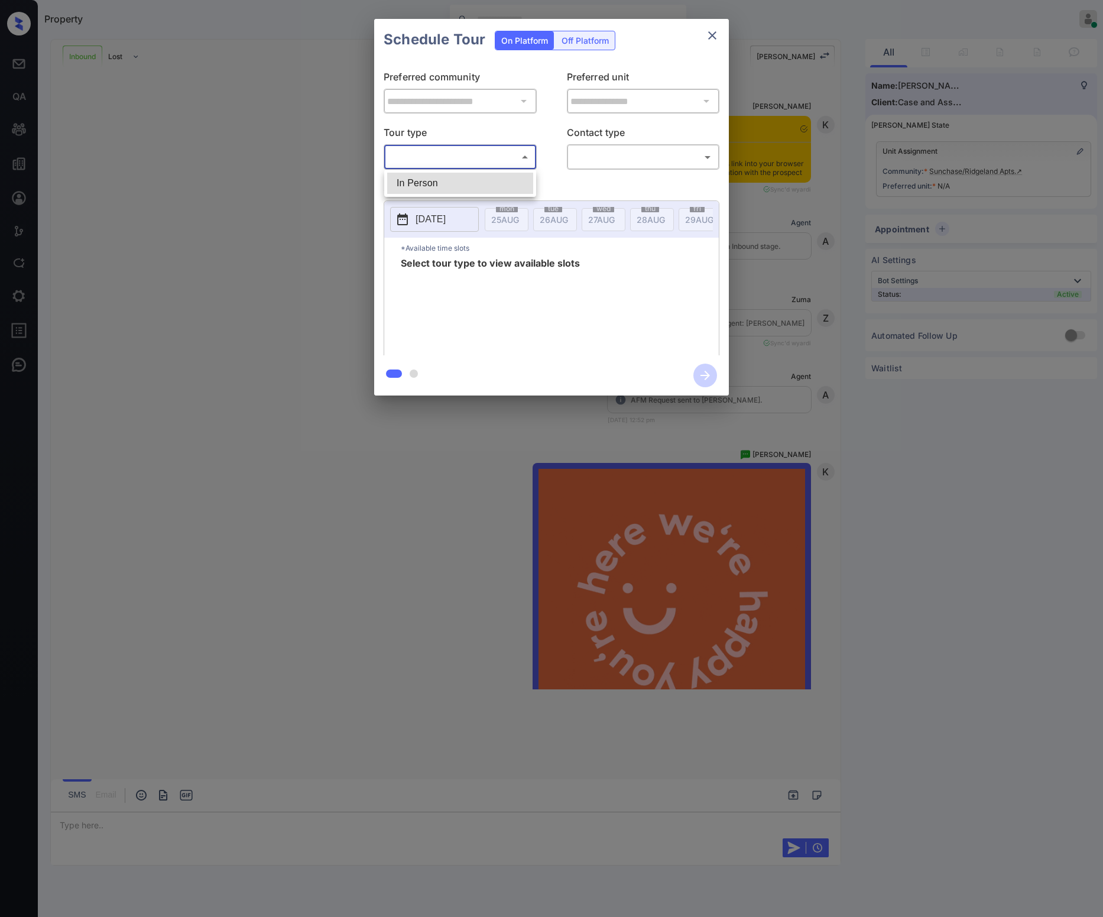
drag, startPoint x: 477, startPoint y: 159, endPoint x: 485, endPoint y: 184, distance: 26.7
click at [465, 173] on li "In Person" at bounding box center [460, 183] width 146 height 21
type input "********"
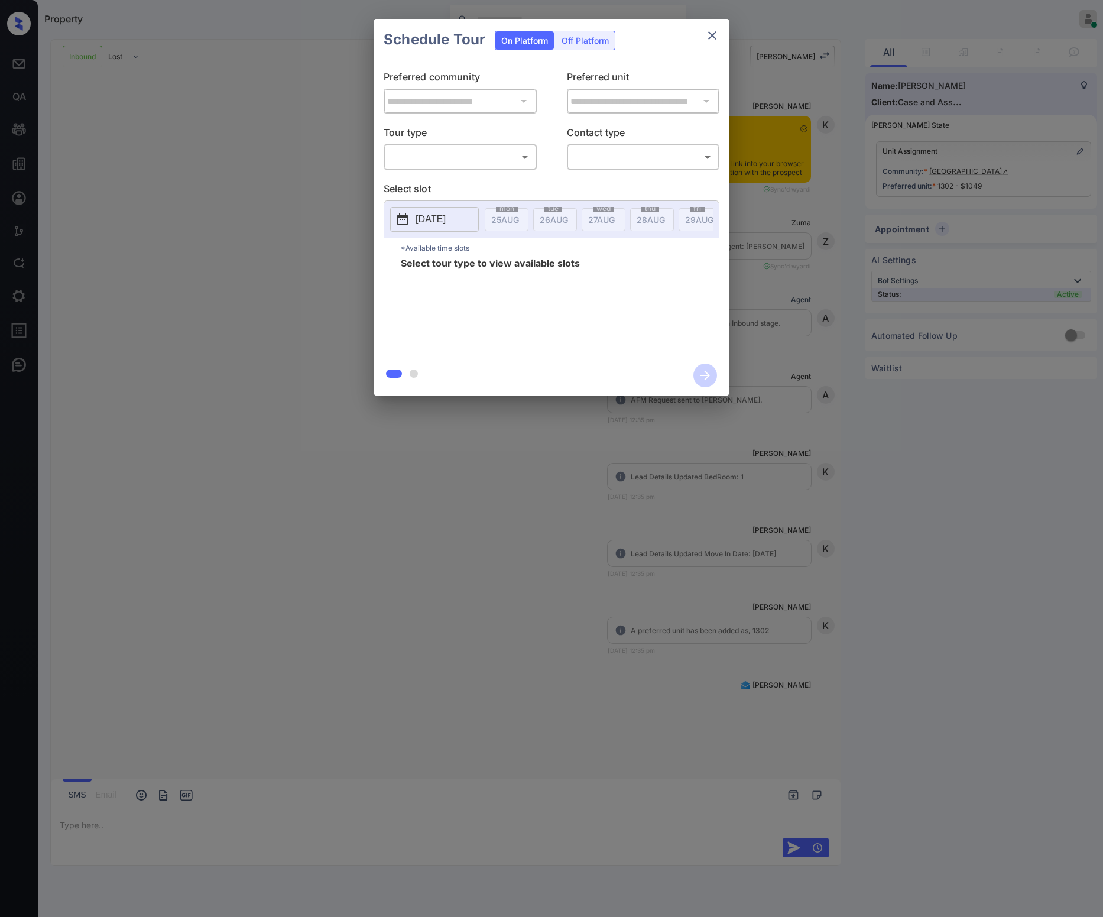
scroll to position [261, 0]
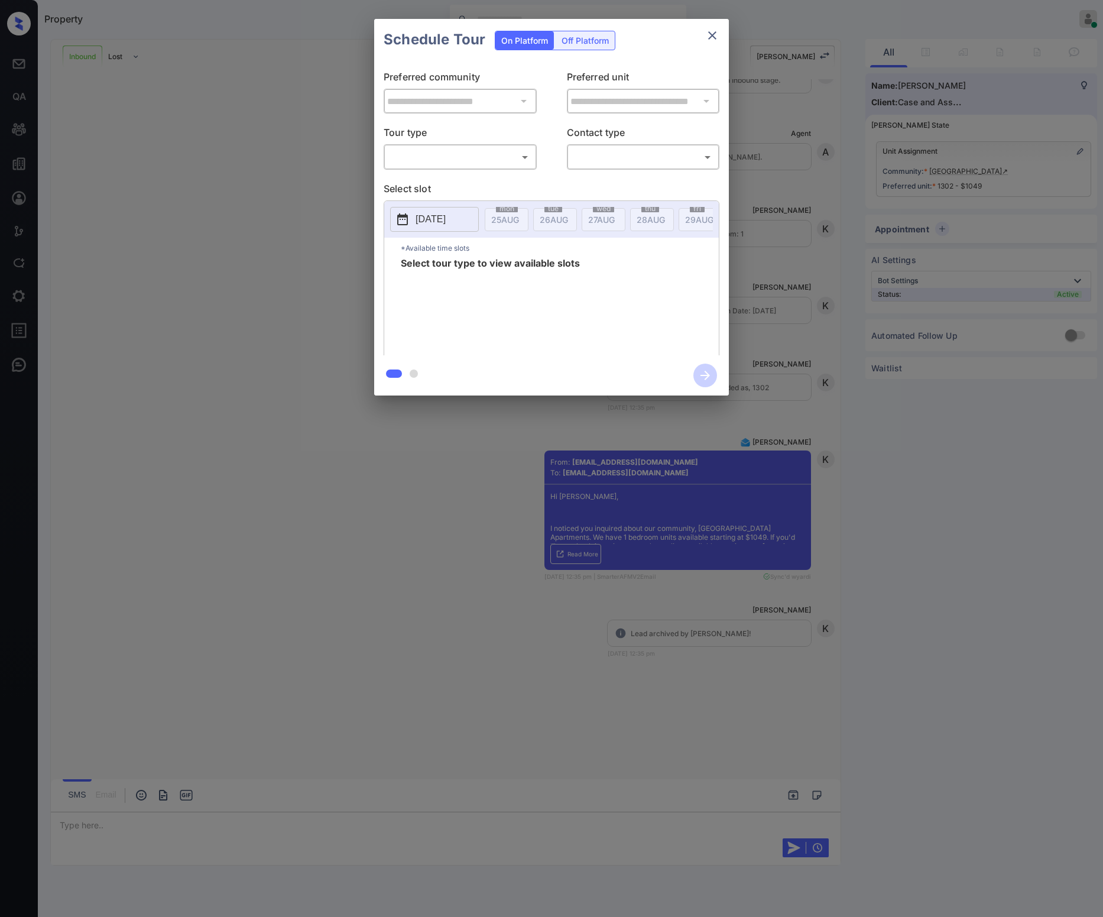
click at [398, 156] on body "Property Riley Jameson Online Set yourself offline Set yourself on break Profil…" at bounding box center [551, 458] width 1103 height 917
click at [404, 176] on li "In Person" at bounding box center [460, 183] width 146 height 21
type input "********"
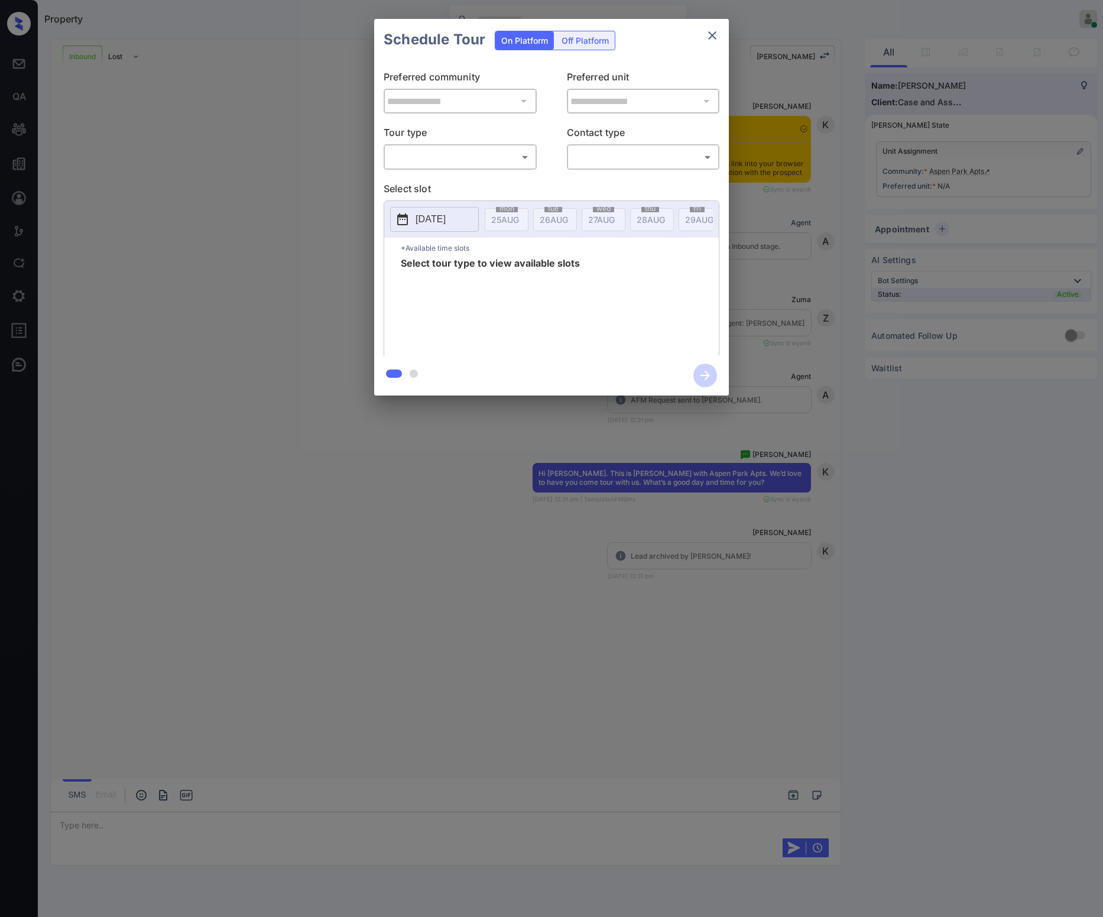
click at [395, 153] on body "Property [PERSON_NAME] Online Set yourself offline Set yourself on break Profil…" at bounding box center [551, 458] width 1103 height 917
click at [436, 182] on li "In Person" at bounding box center [460, 183] width 146 height 21
type input "********"
